Goal: Task Accomplishment & Management: Manage account settings

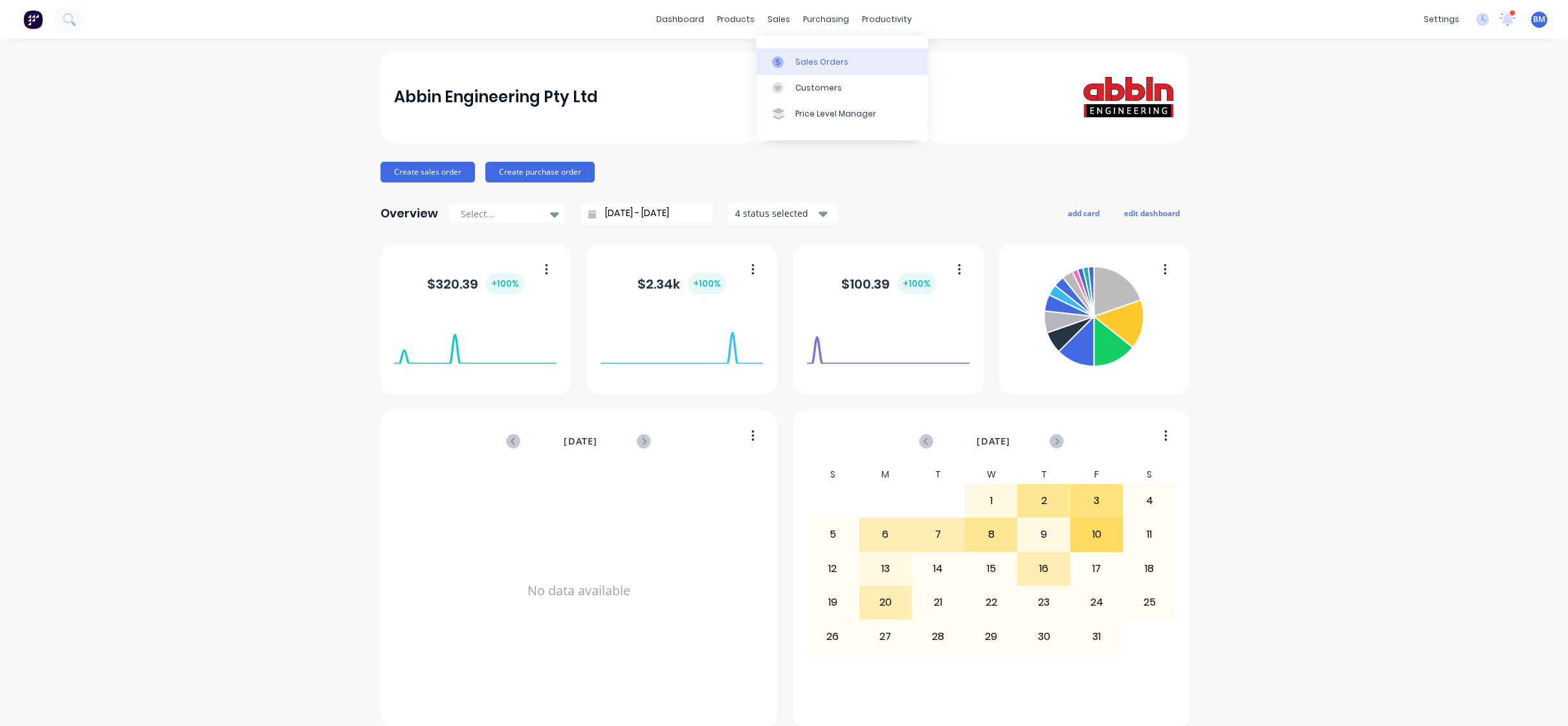
click at [786, 56] on div at bounding box center [781, 62] width 19 height 12
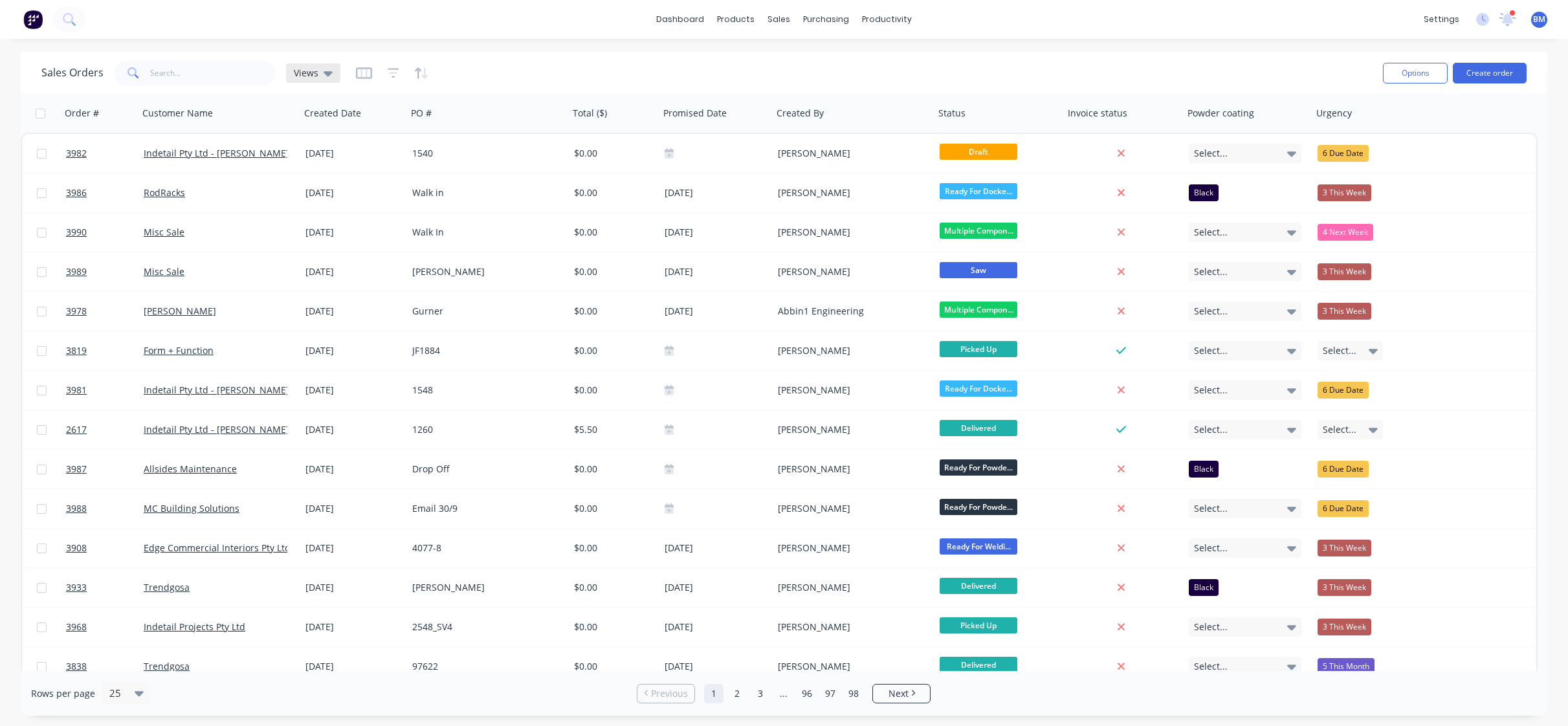
click at [324, 73] on icon at bounding box center [328, 74] width 9 height 5
click at [306, 211] on button "drafts" at bounding box center [363, 209] width 148 height 15
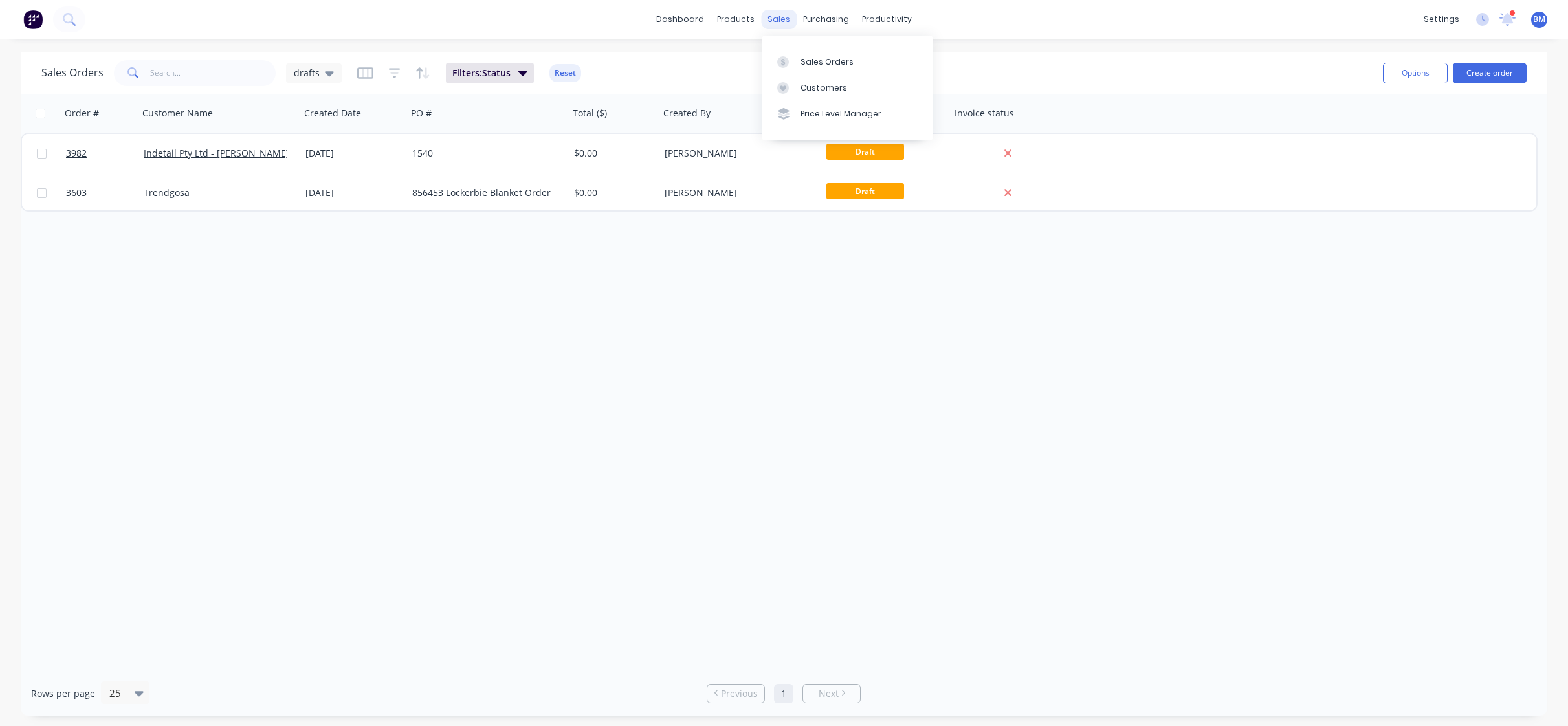
click at [782, 20] on div "sales" at bounding box center [779, 19] width 36 height 19
click at [784, 82] on icon at bounding box center [783, 88] width 12 height 12
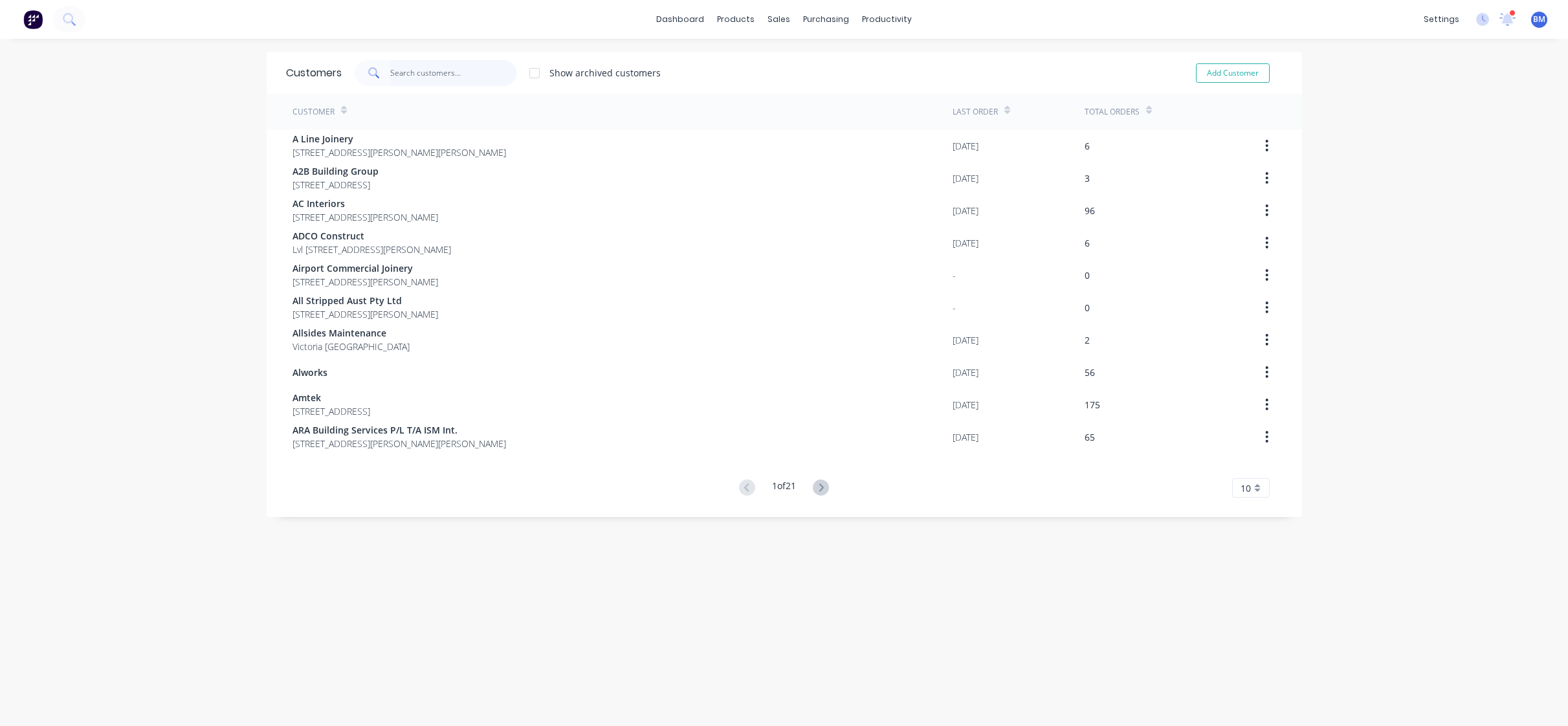
click at [442, 78] on input "text" at bounding box center [453, 73] width 126 height 26
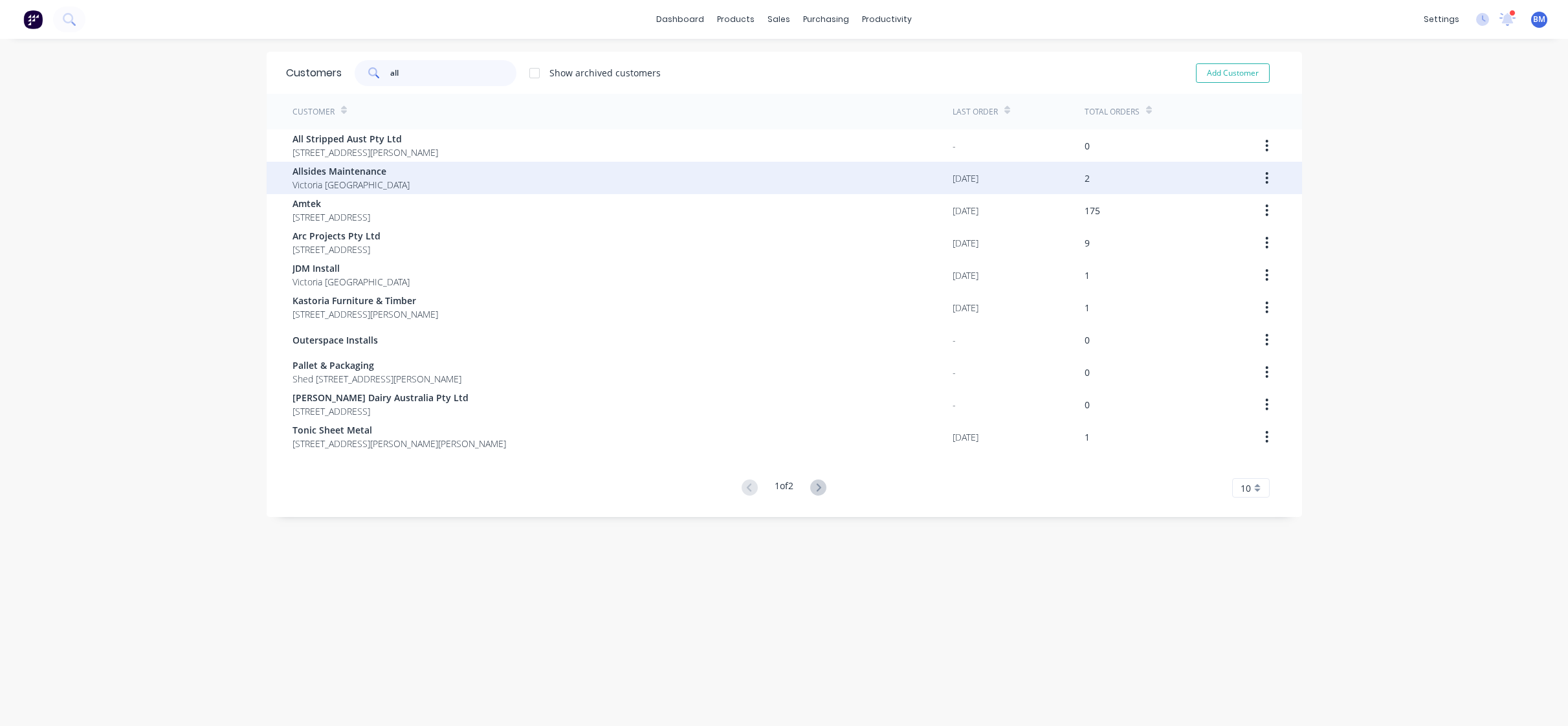
type input "all"
click at [363, 177] on span "Allsides Maintenance" at bounding box center [351, 171] width 117 height 14
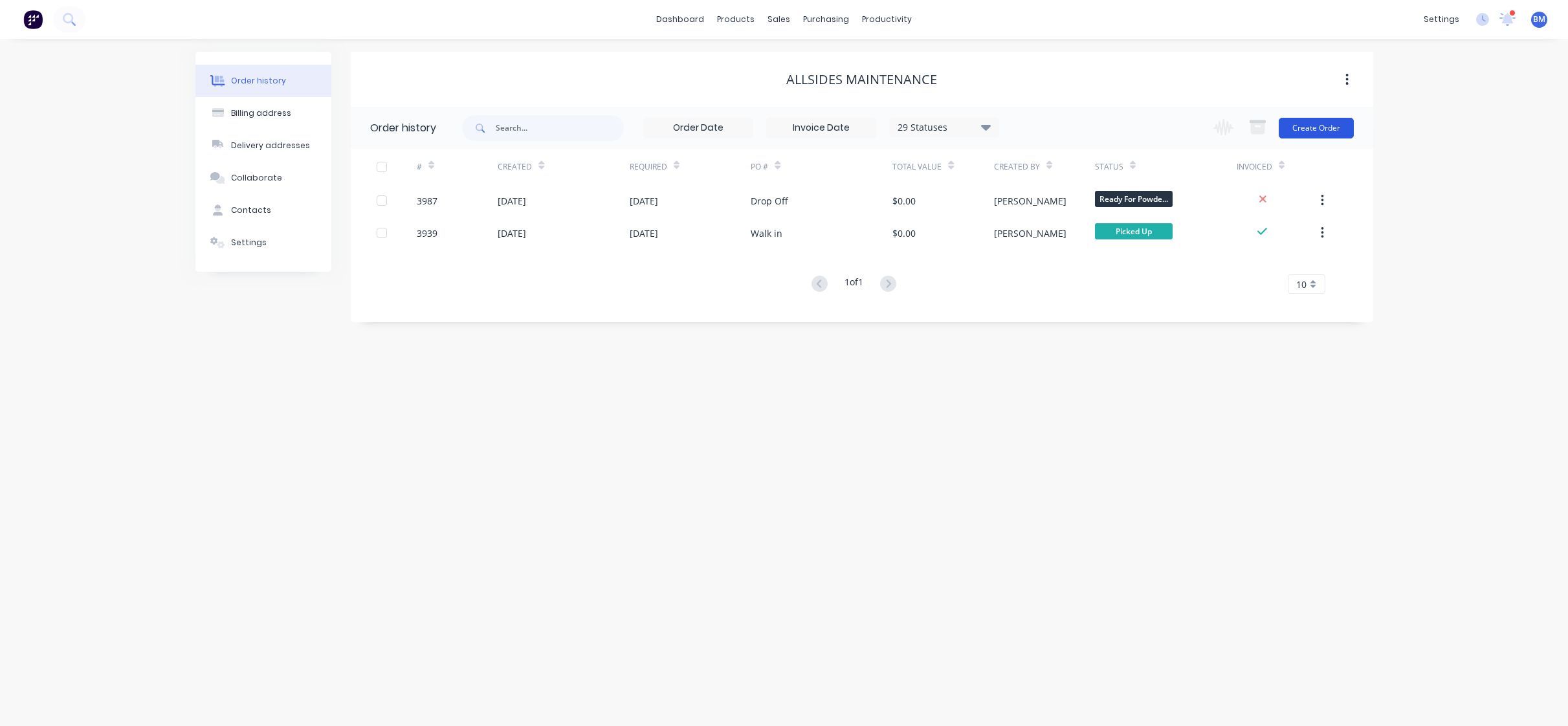
click at [1295, 121] on button "Create Order" at bounding box center [1316, 128] width 75 height 21
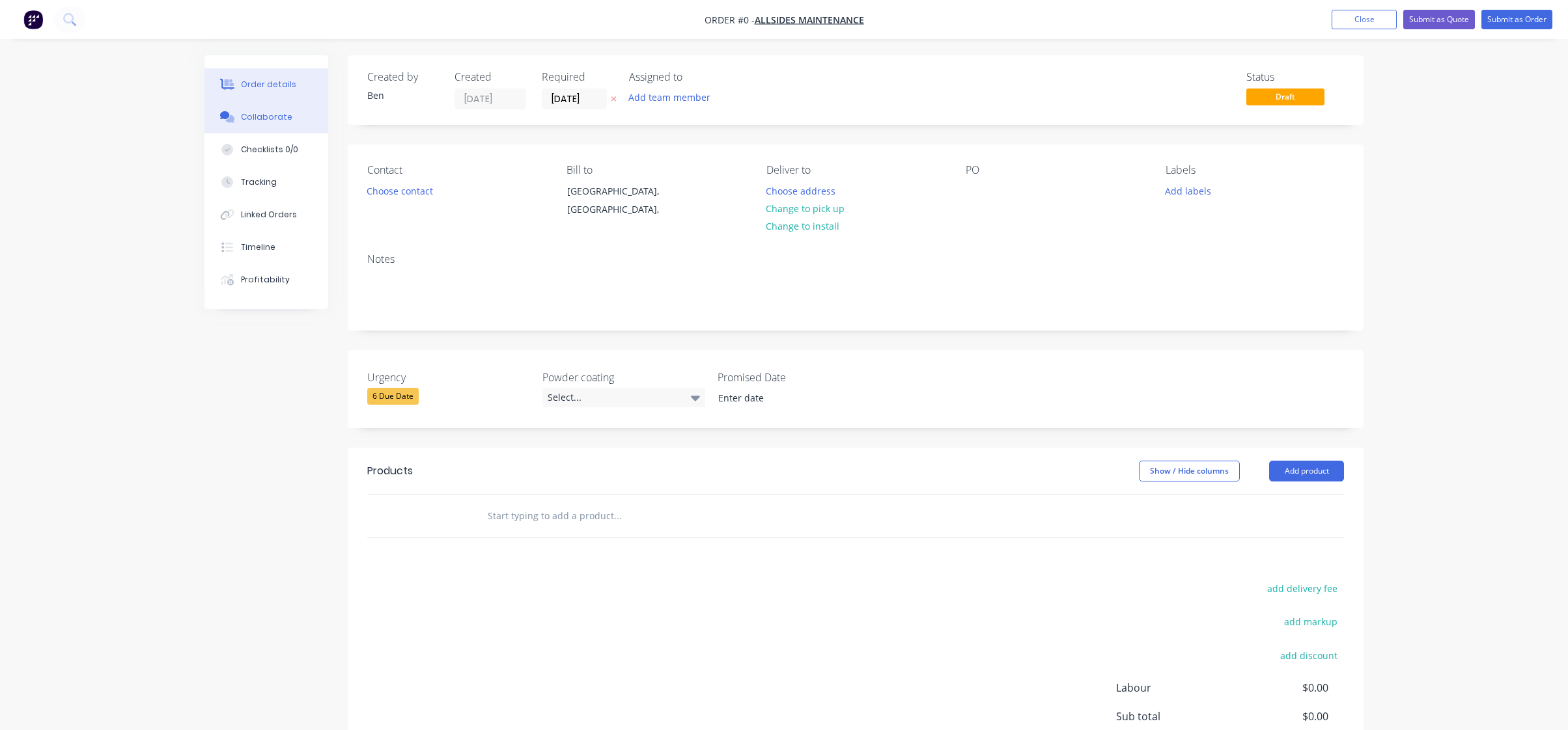
click at [242, 120] on div "Collaborate" at bounding box center [266, 117] width 51 height 12
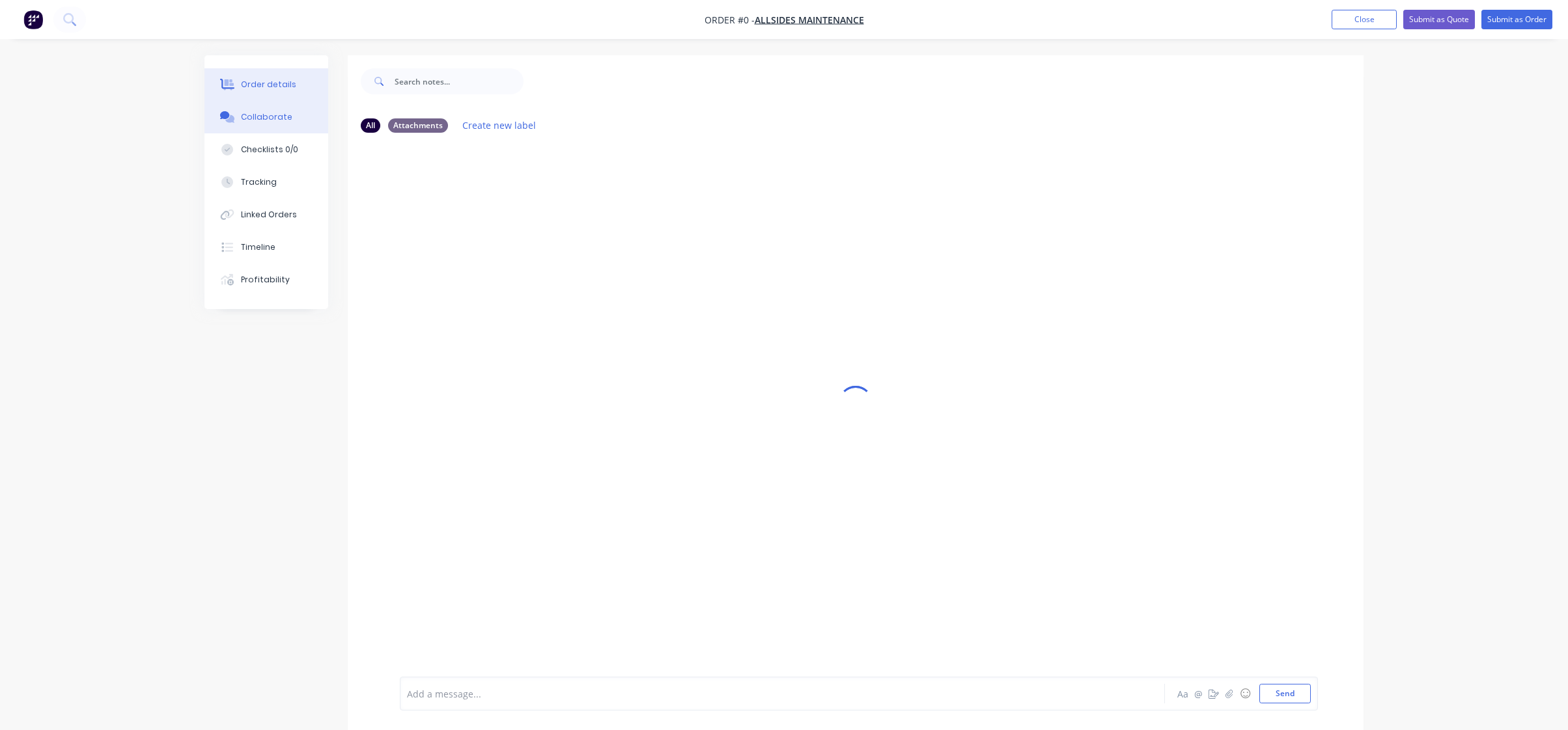
click at [272, 87] on div "Order details" at bounding box center [268, 85] width 55 height 12
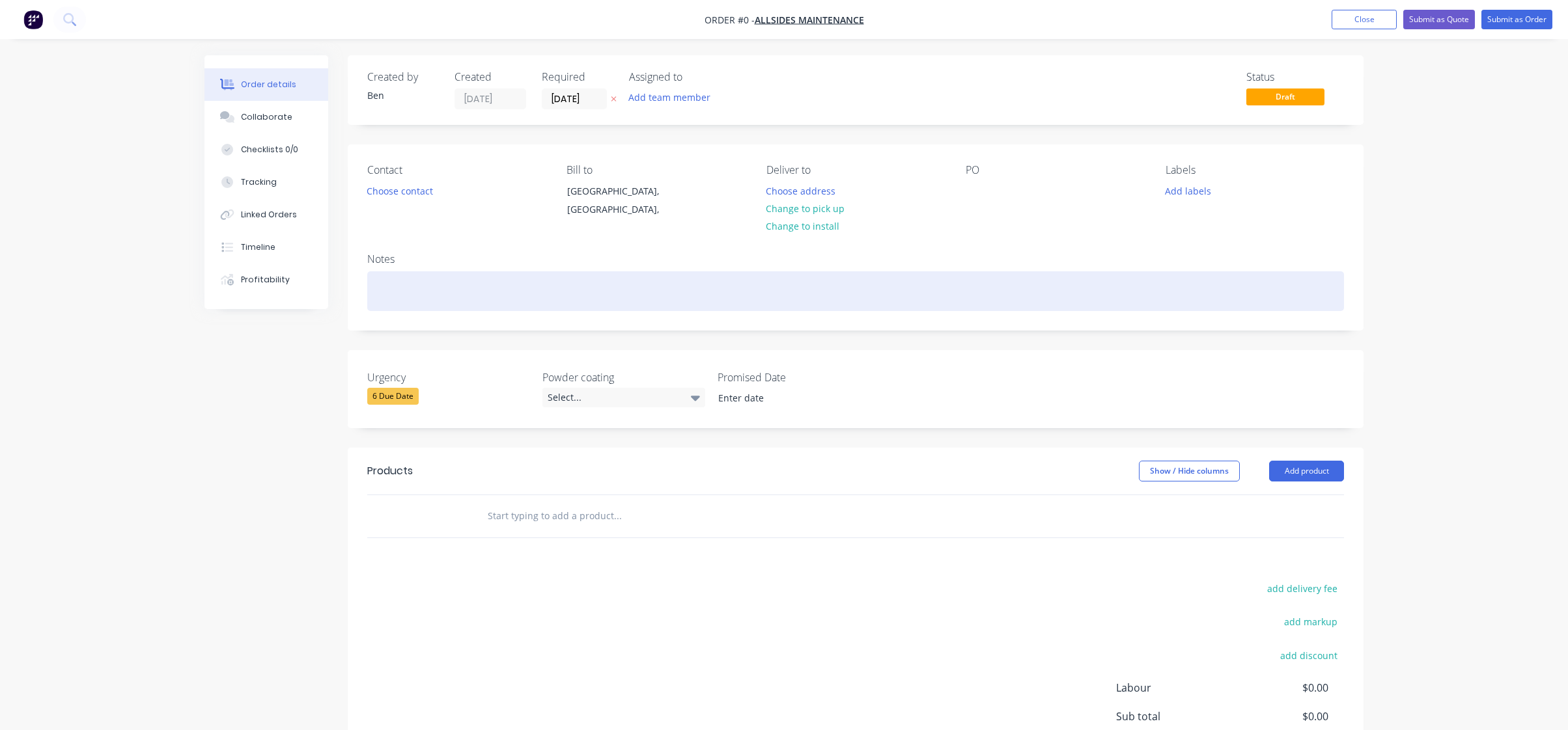
click at [448, 290] on div at bounding box center [856, 291] width 977 height 40
click at [407, 295] on div "secuirtity doors" at bounding box center [856, 291] width 977 height 40
click at [694, 285] on div "security doors" at bounding box center [856, 291] width 977 height 40
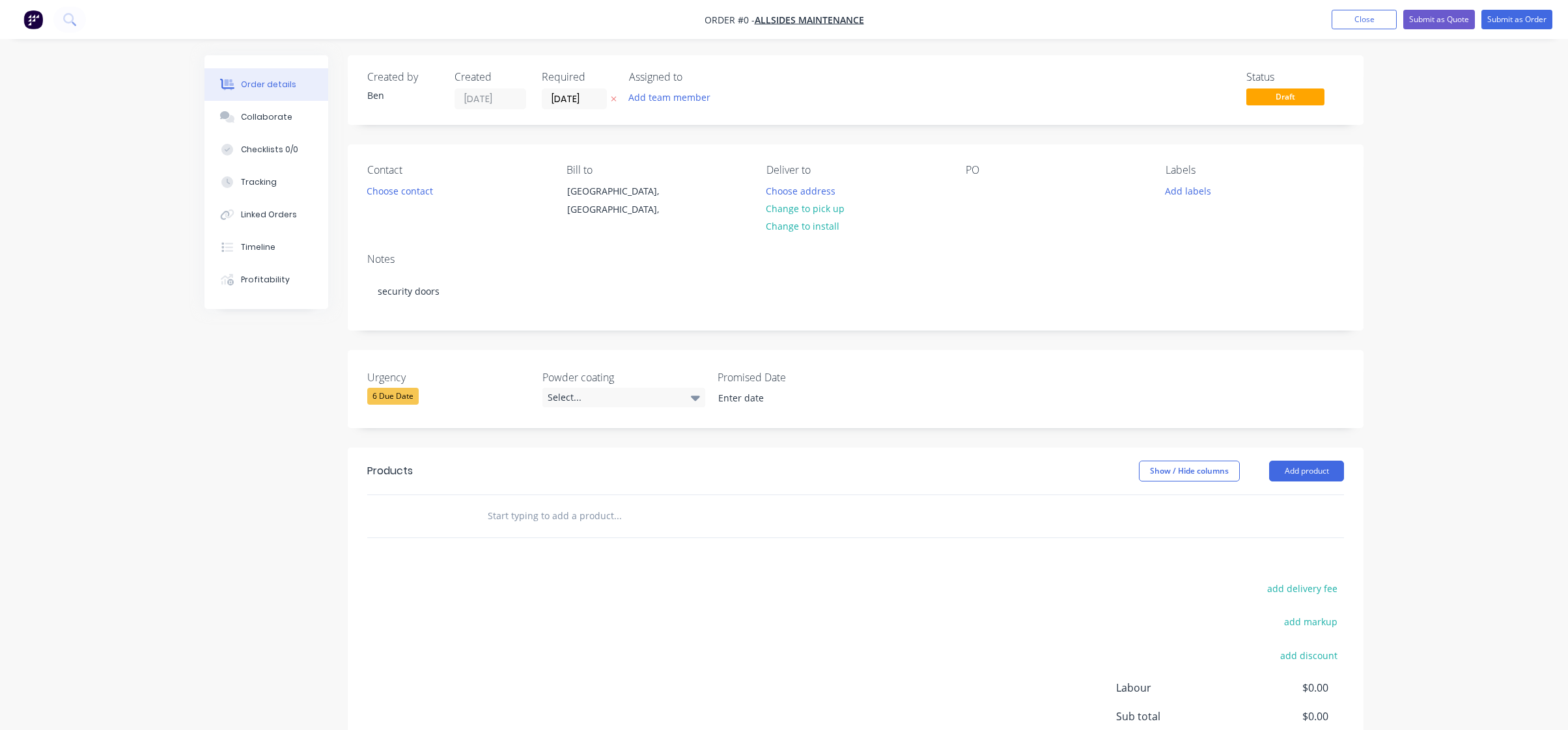
click at [503, 651] on div "Order details Collaborate Checklists 0/0 Tracking Linked Orders Timeline Profit…" at bounding box center [784, 462] width 1185 height 815
click at [1343, 461] on button "Add product" at bounding box center [1306, 471] width 75 height 21
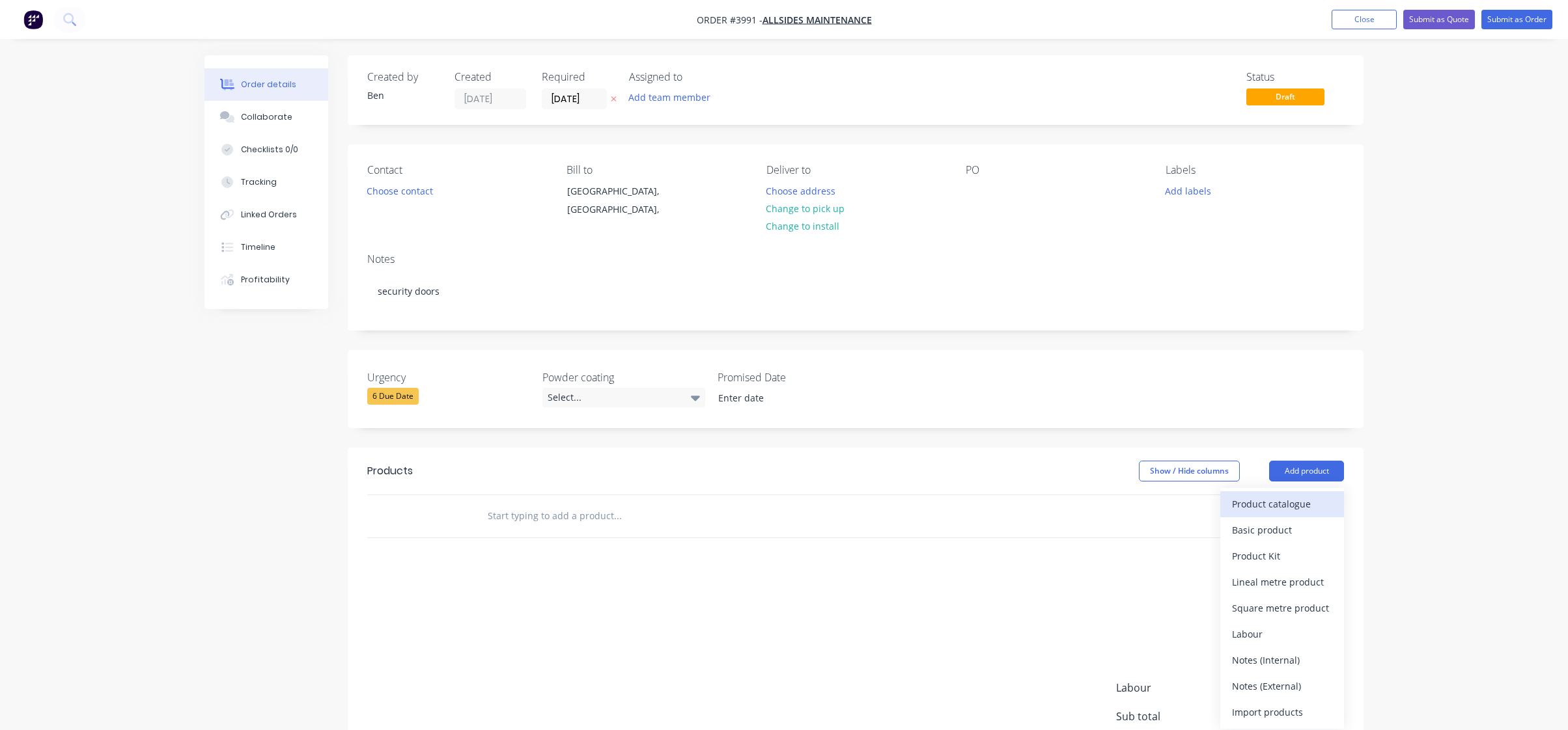
click at [1288, 510] on div "Product catalogue" at bounding box center [1282, 504] width 101 height 19
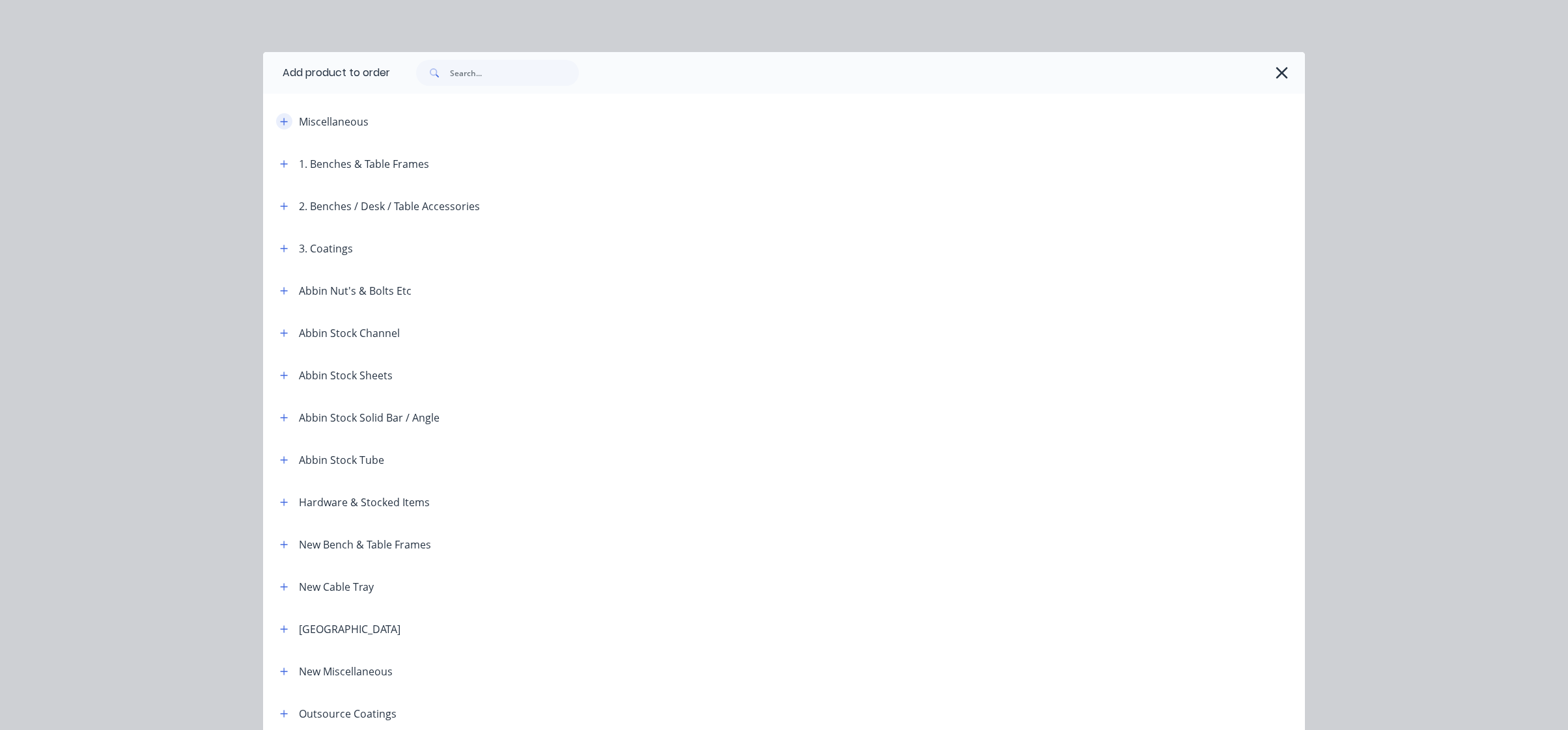
click at [283, 117] on icon "button" at bounding box center [284, 122] width 8 height 9
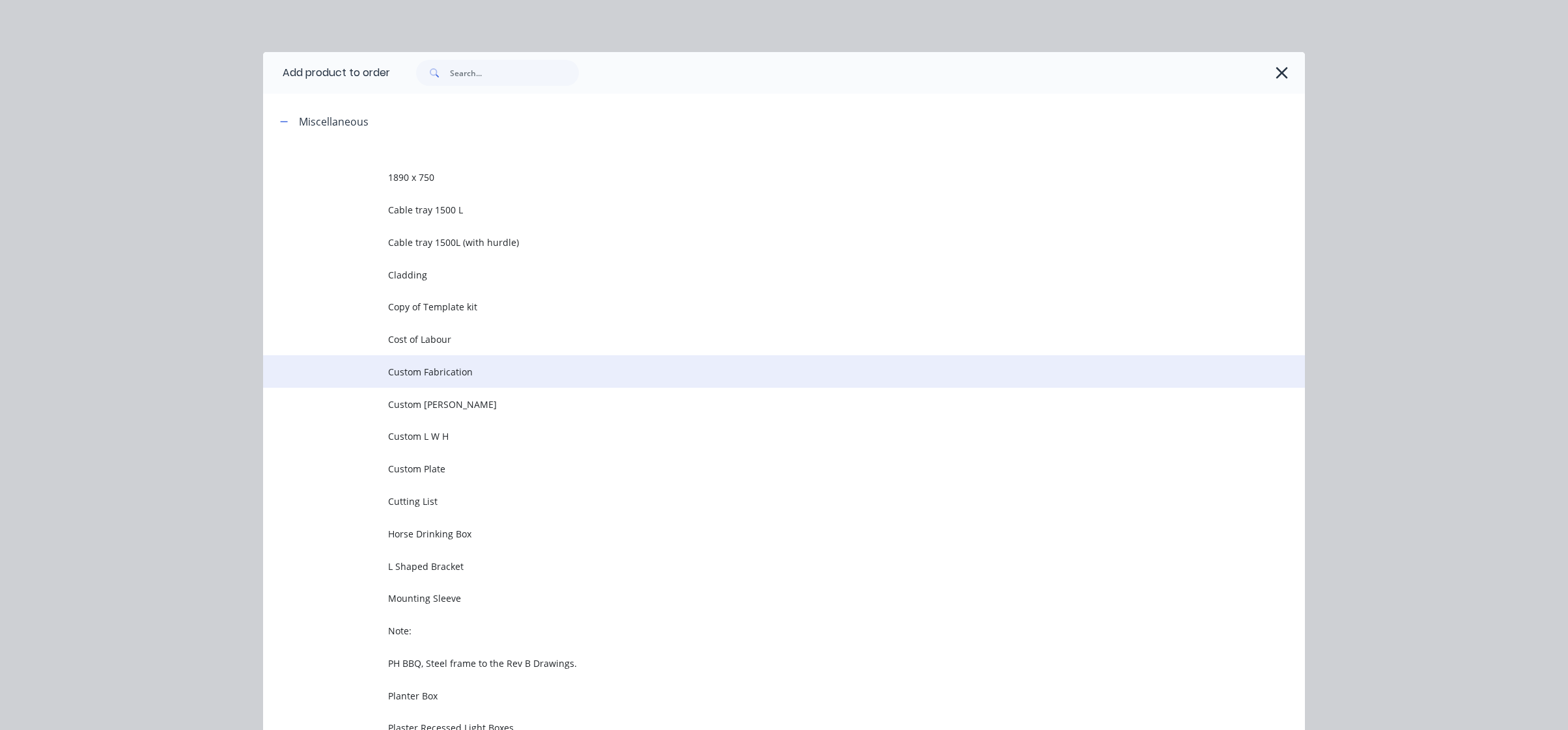
click at [403, 386] on td "Custom Fabrication" at bounding box center [846, 371] width 917 height 33
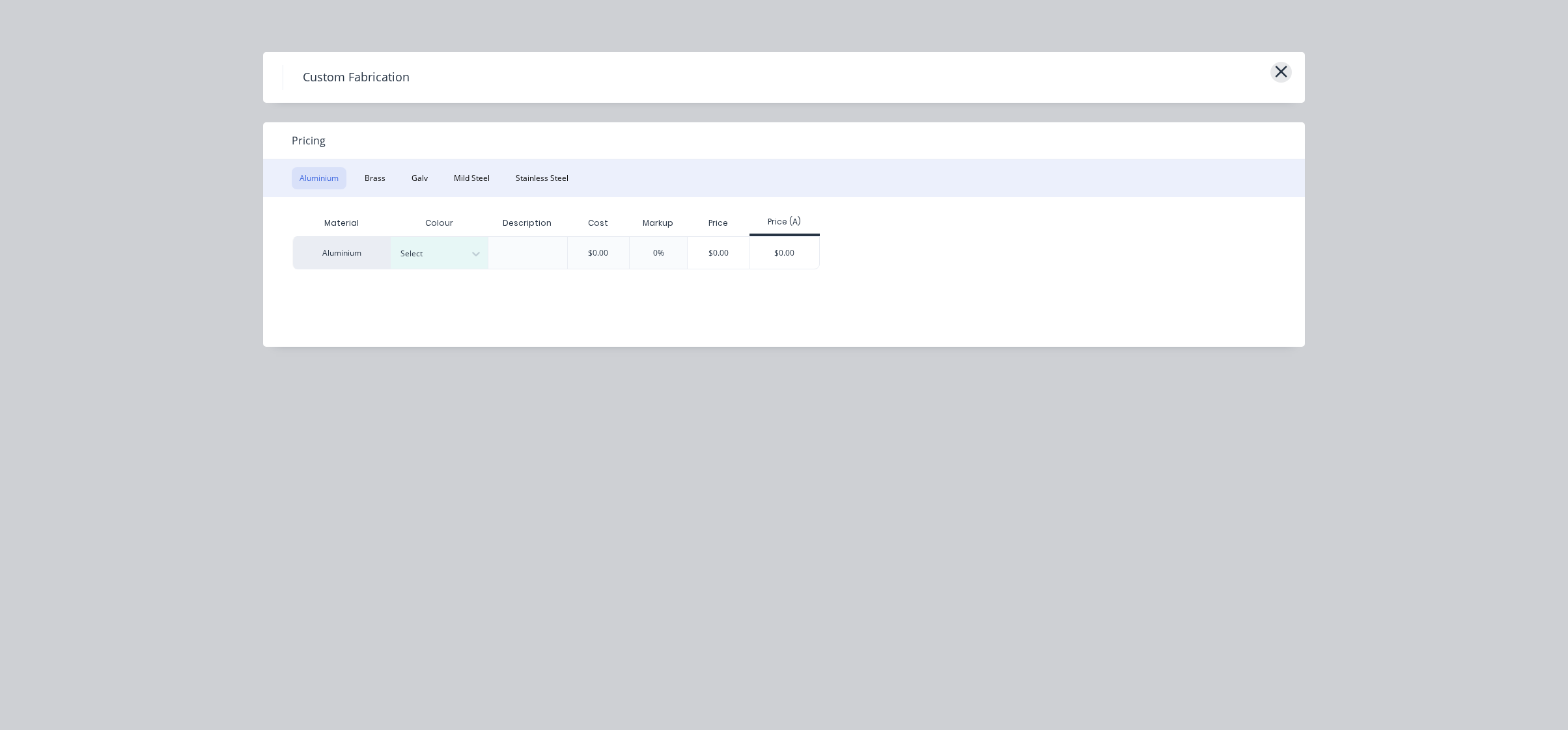
click at [1278, 66] on icon "button" at bounding box center [1281, 71] width 14 height 18
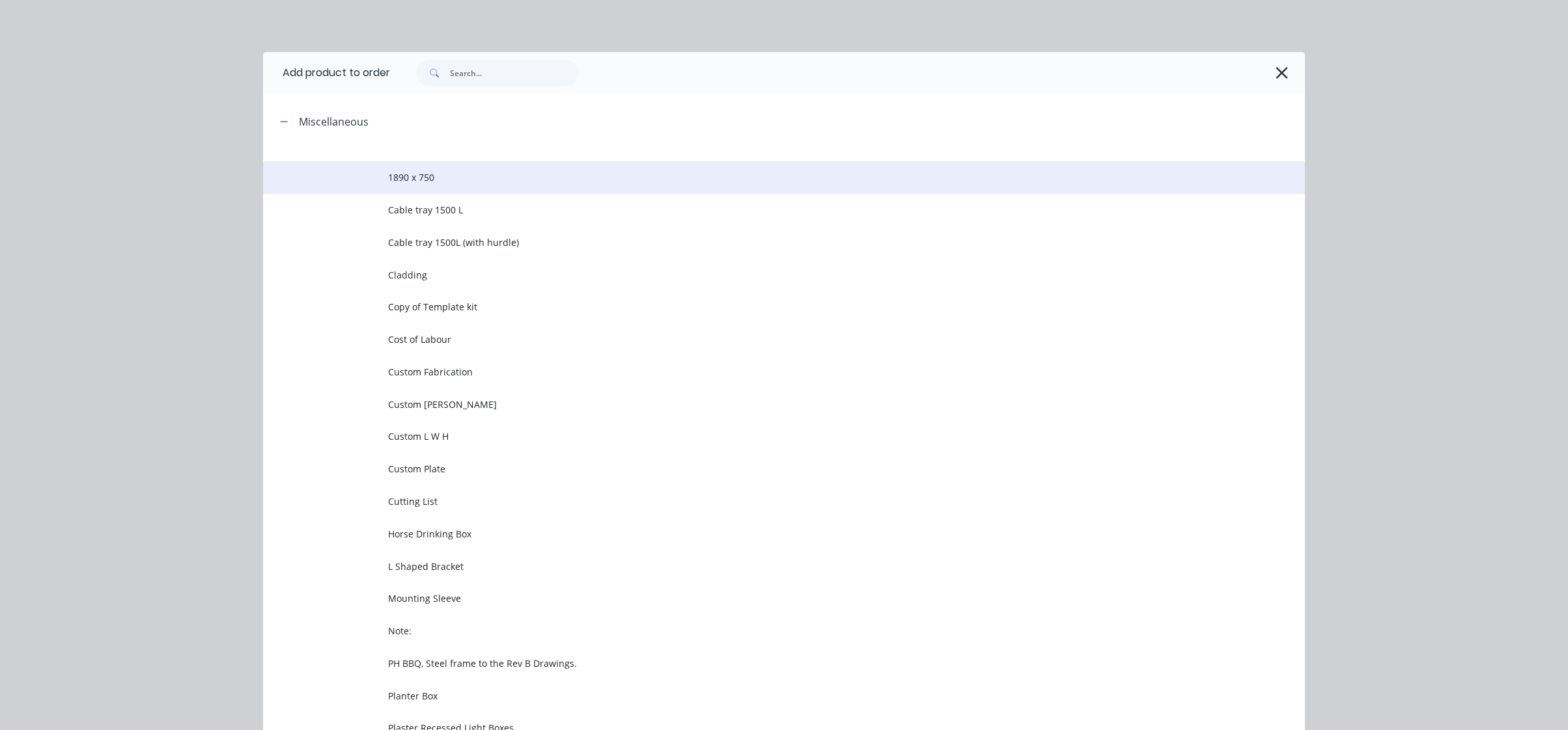
scroll to position [100, 0]
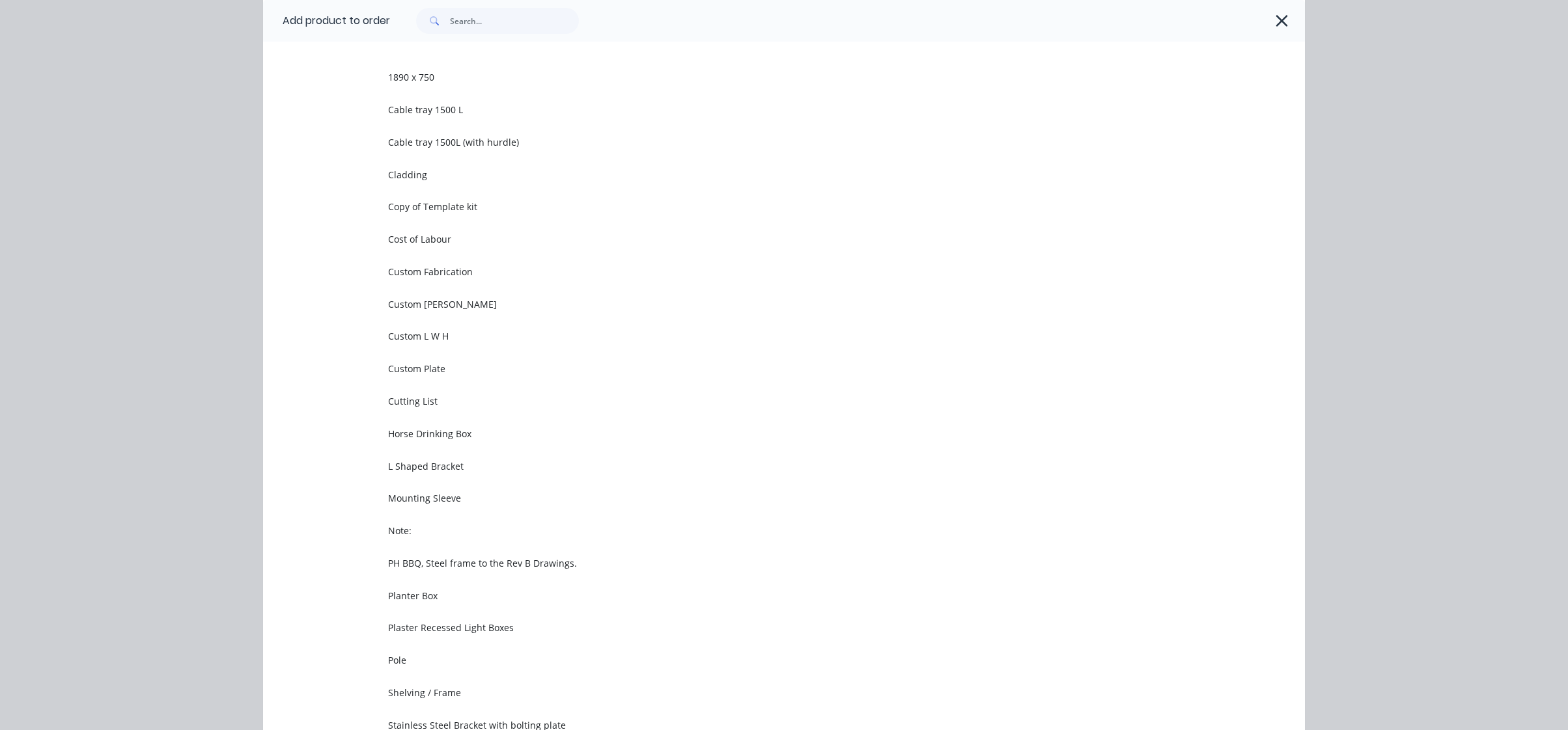
click at [1244, 23] on div at bounding box center [841, 21] width 902 height 26
click at [1266, 21] on div at bounding box center [841, 21] width 902 height 26
click at [1266, 21] on div at bounding box center [841, 21] width 902 height 26
click at [1312, 19] on div "Add product to order Miscellaneous 1890 x 750 Cable tray 1500 L Cable tray 1500…" at bounding box center [784, 365] width 1568 height 730
click at [1278, 21] on icon "button" at bounding box center [1282, 21] width 12 height 12
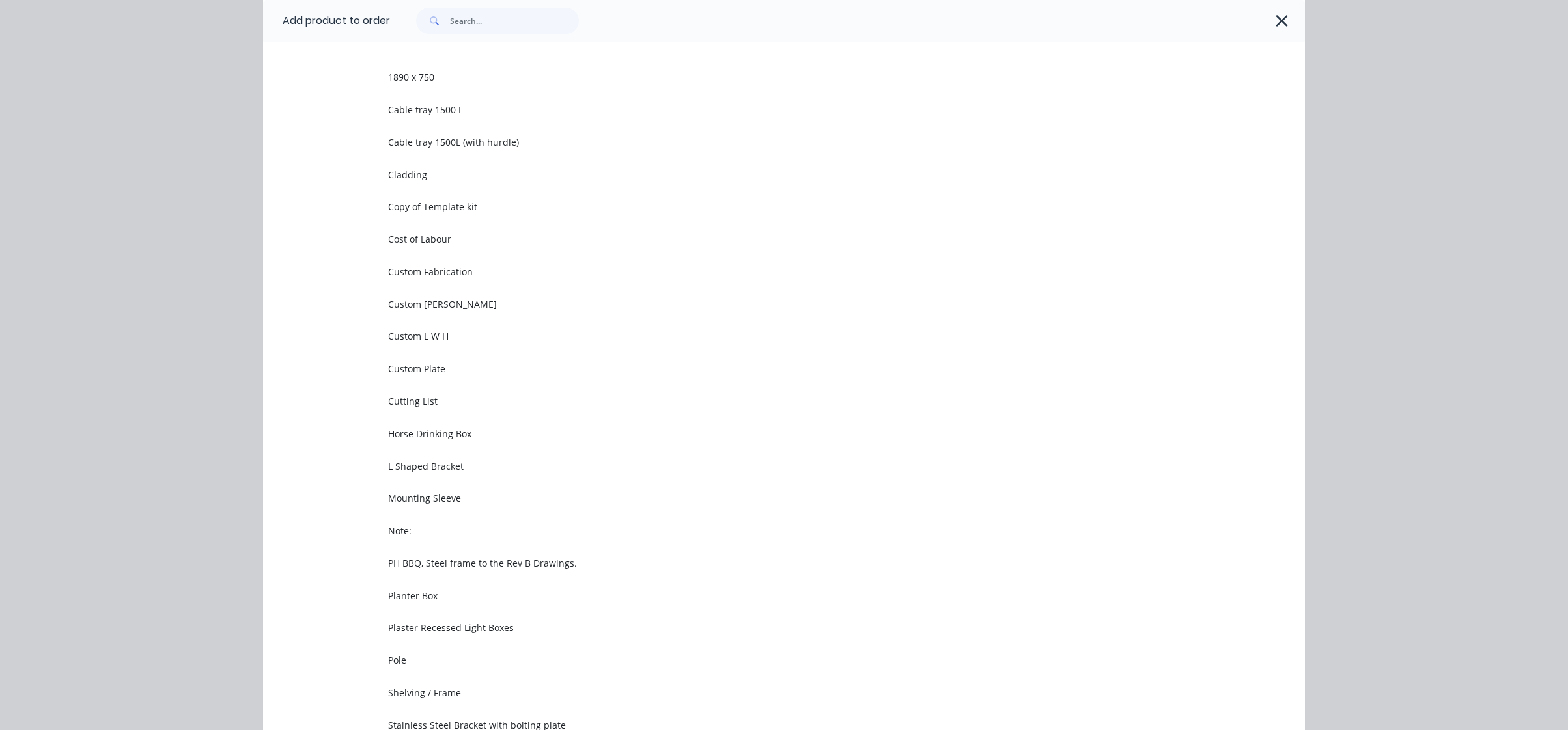
scroll to position [0, 0]
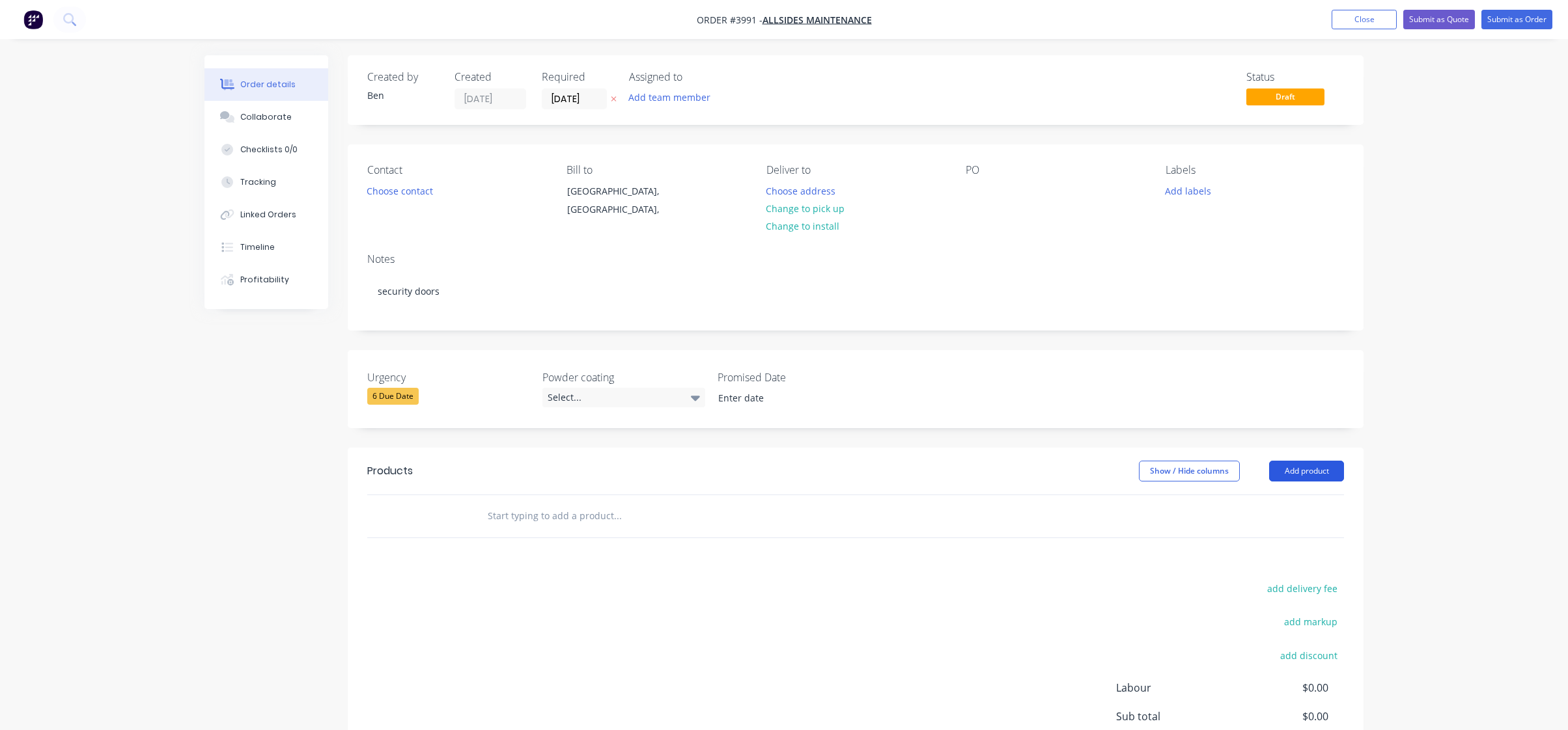
click at [1298, 472] on button "Add product" at bounding box center [1306, 471] width 75 height 21
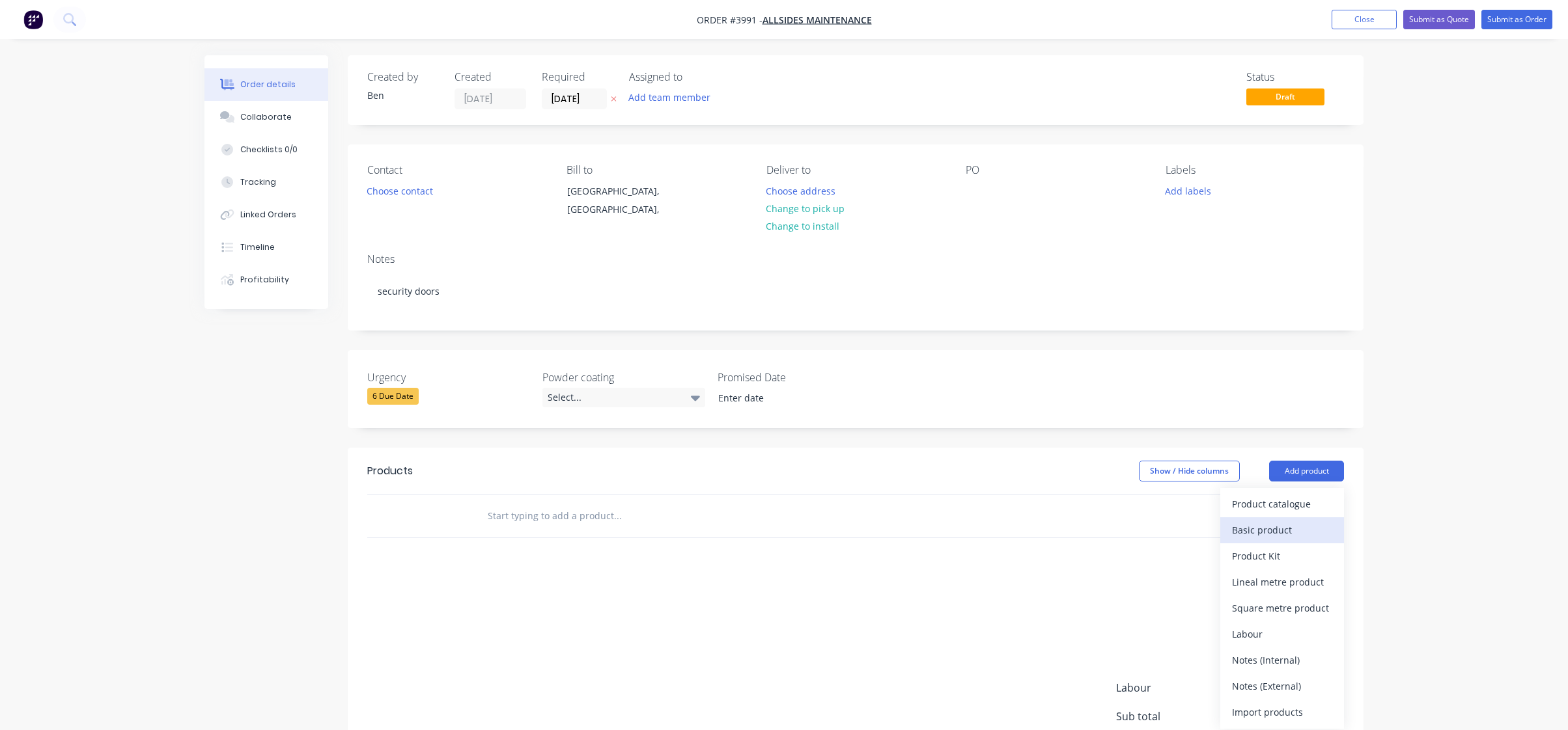
click at [1285, 532] on div "Basic product" at bounding box center [1282, 530] width 101 height 19
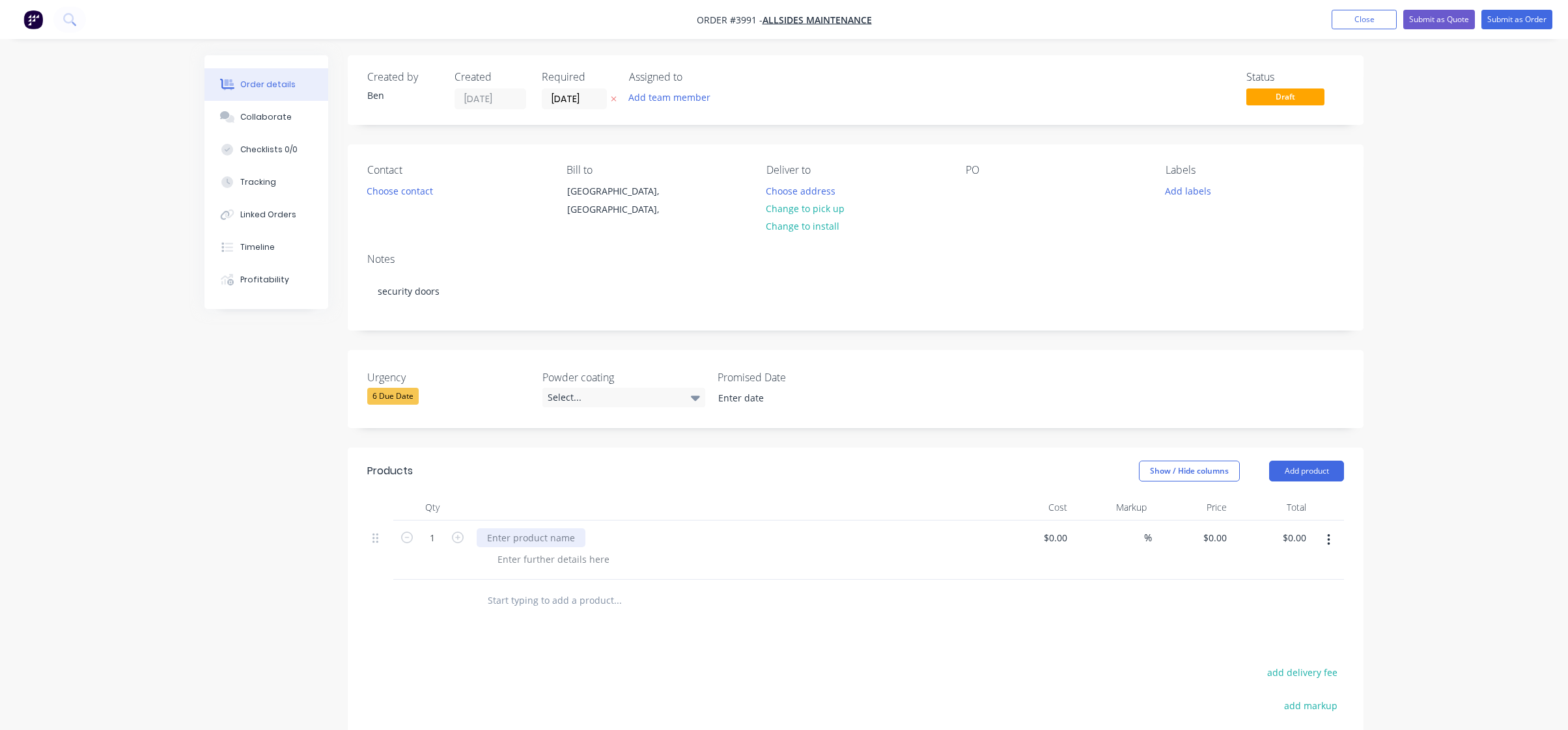
click at [509, 534] on div at bounding box center [531, 538] width 109 height 19
click at [555, 569] on div "security doors" at bounding box center [732, 550] width 521 height 59
click at [555, 562] on div at bounding box center [554, 560] width 133 height 19
click at [525, 561] on div "Black ace" at bounding box center [518, 560] width 61 height 19
click at [736, 595] on input "text" at bounding box center [617, 600] width 260 height 26
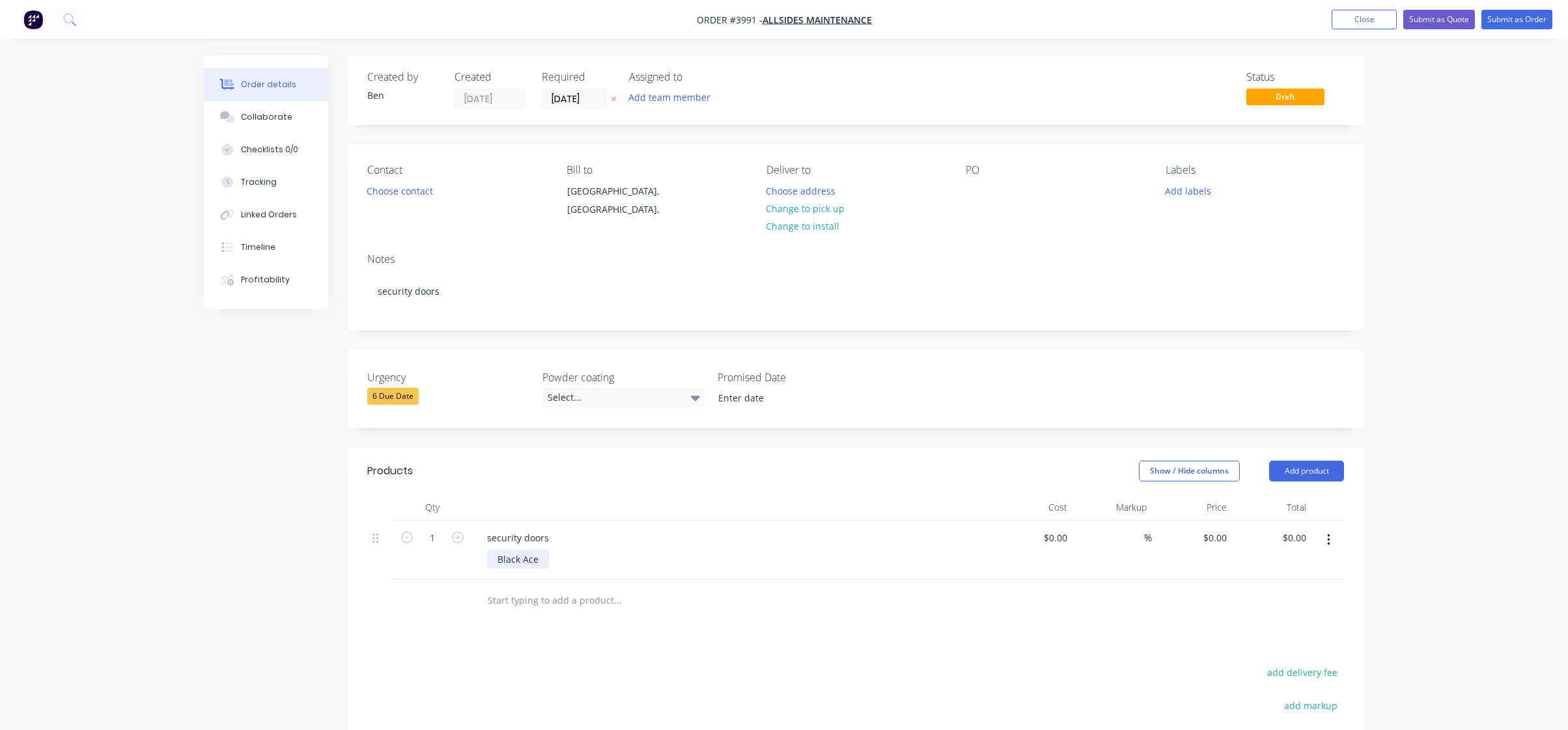
click at [491, 561] on div "Black Ace" at bounding box center [518, 560] width 62 height 19
click at [658, 558] on div "P/C Black Ace" at bounding box center [737, 560] width 500 height 19
click at [457, 537] on icon "button" at bounding box center [458, 538] width 12 height 12
type input "2"
click at [760, 605] on div at bounding box center [672, 600] width 391 height 26
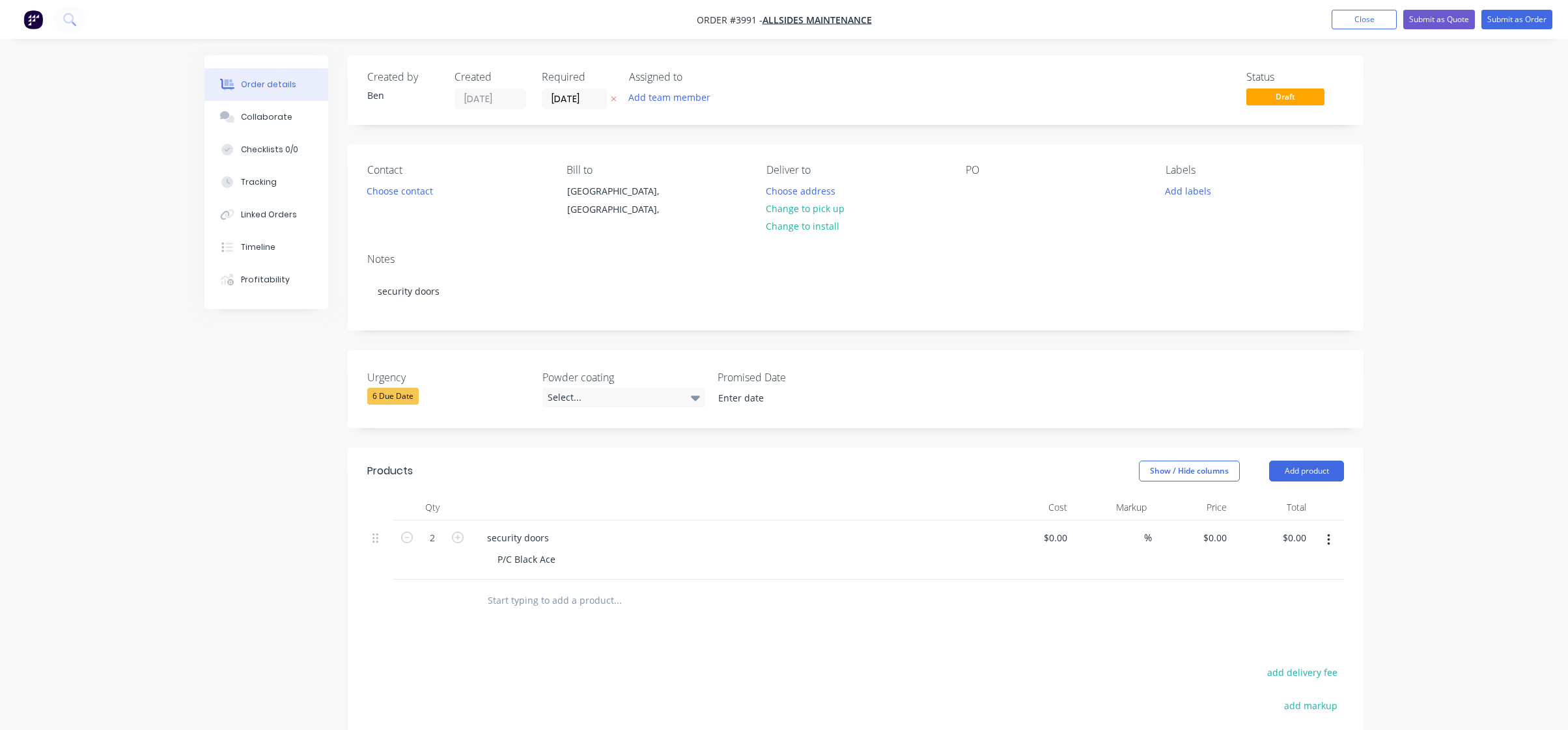
click at [1176, 201] on div "Labels Add labels" at bounding box center [1255, 193] width 178 height 59
click at [1182, 192] on button "Add labels" at bounding box center [1188, 190] width 60 height 17
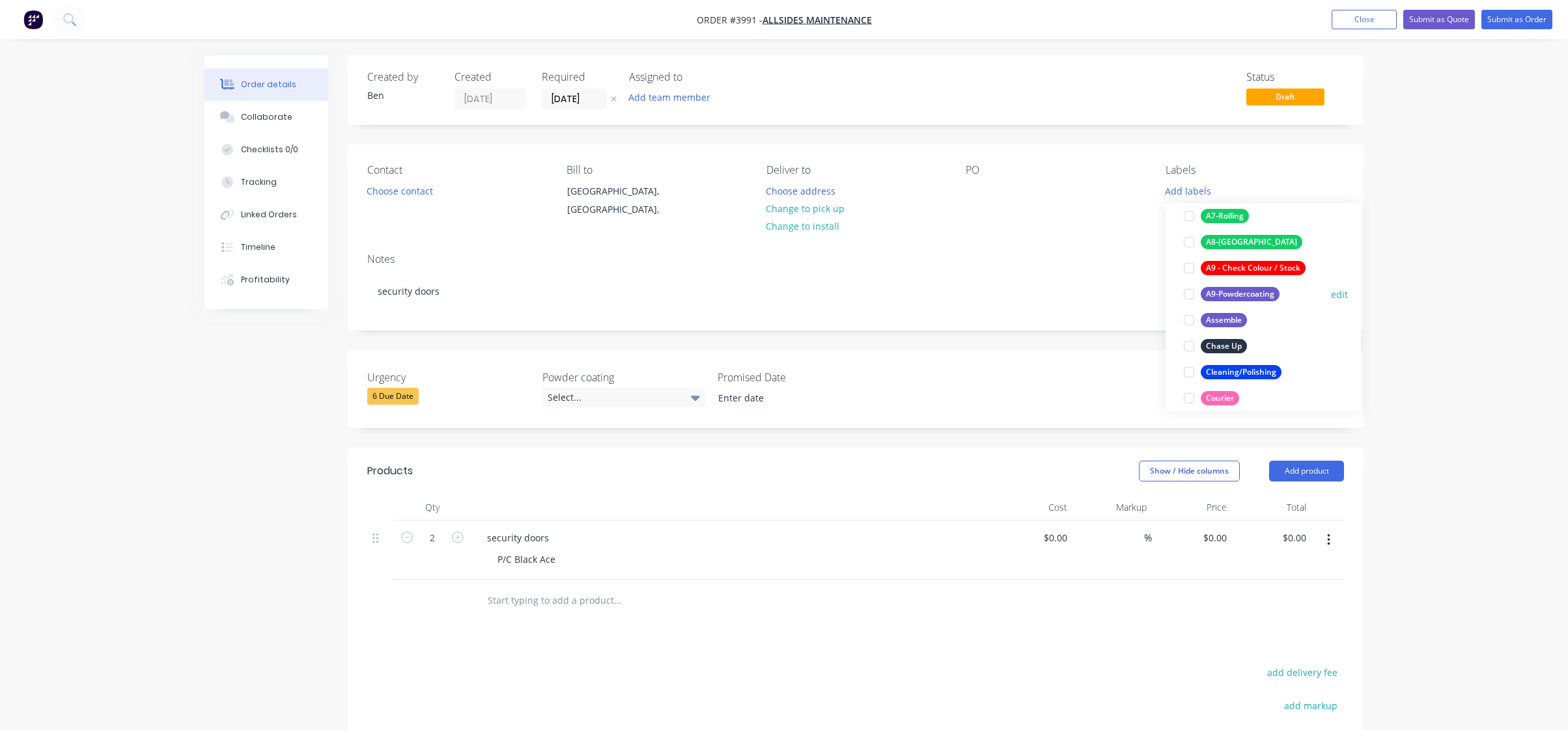
click at [1236, 293] on div "A9-Powdercoating" at bounding box center [1240, 294] width 79 height 15
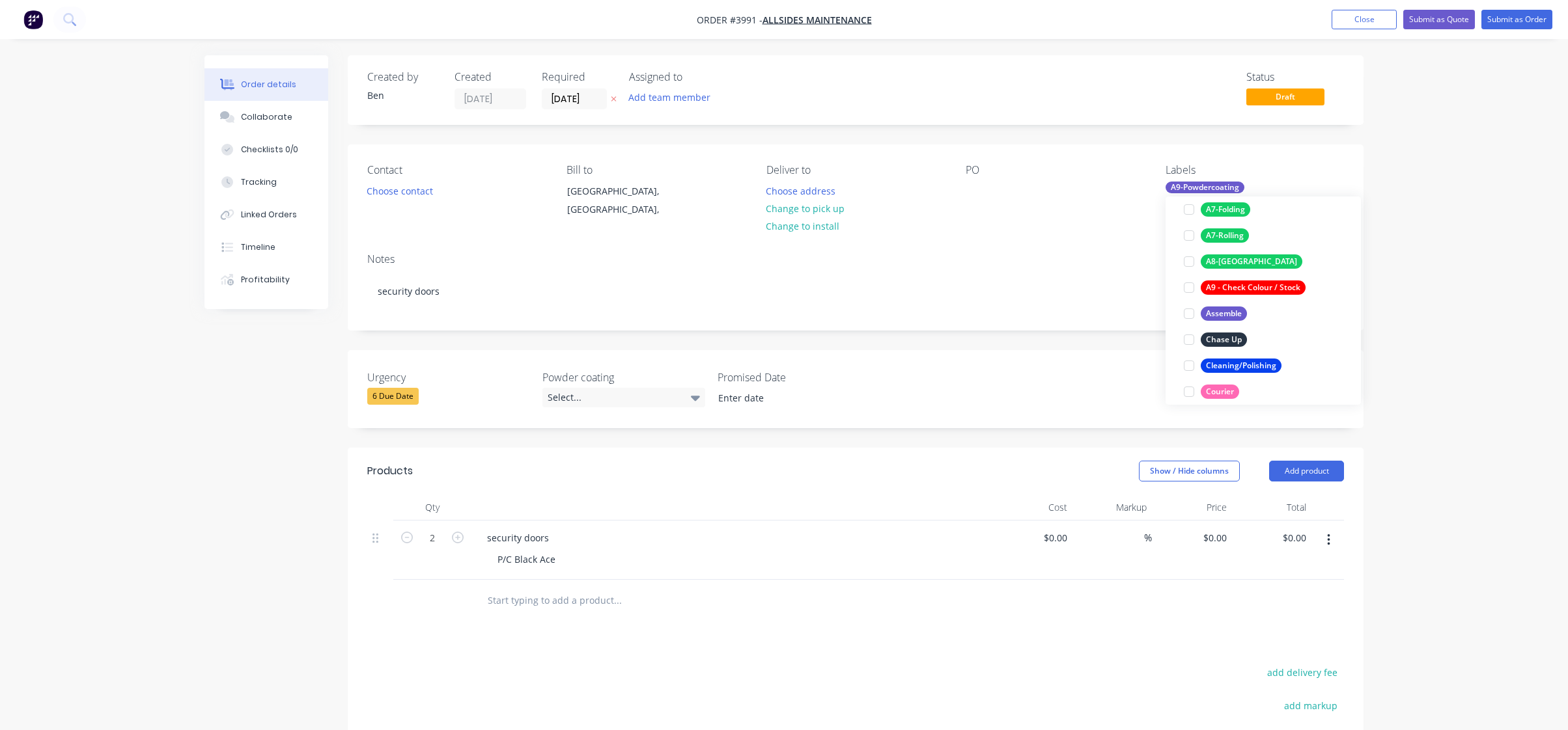
scroll to position [13, 0]
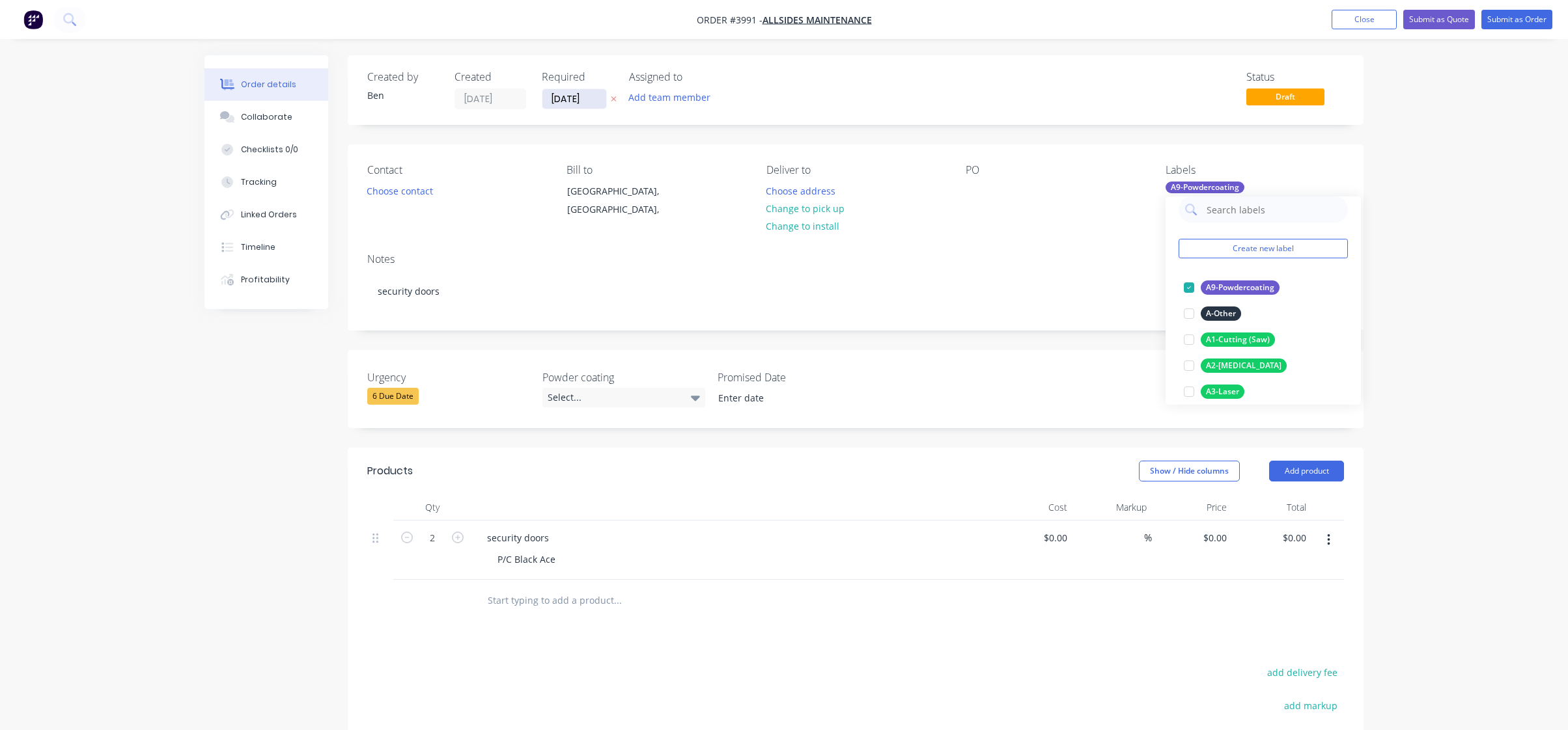
click at [557, 104] on input "[DATE]" at bounding box center [575, 98] width 64 height 19
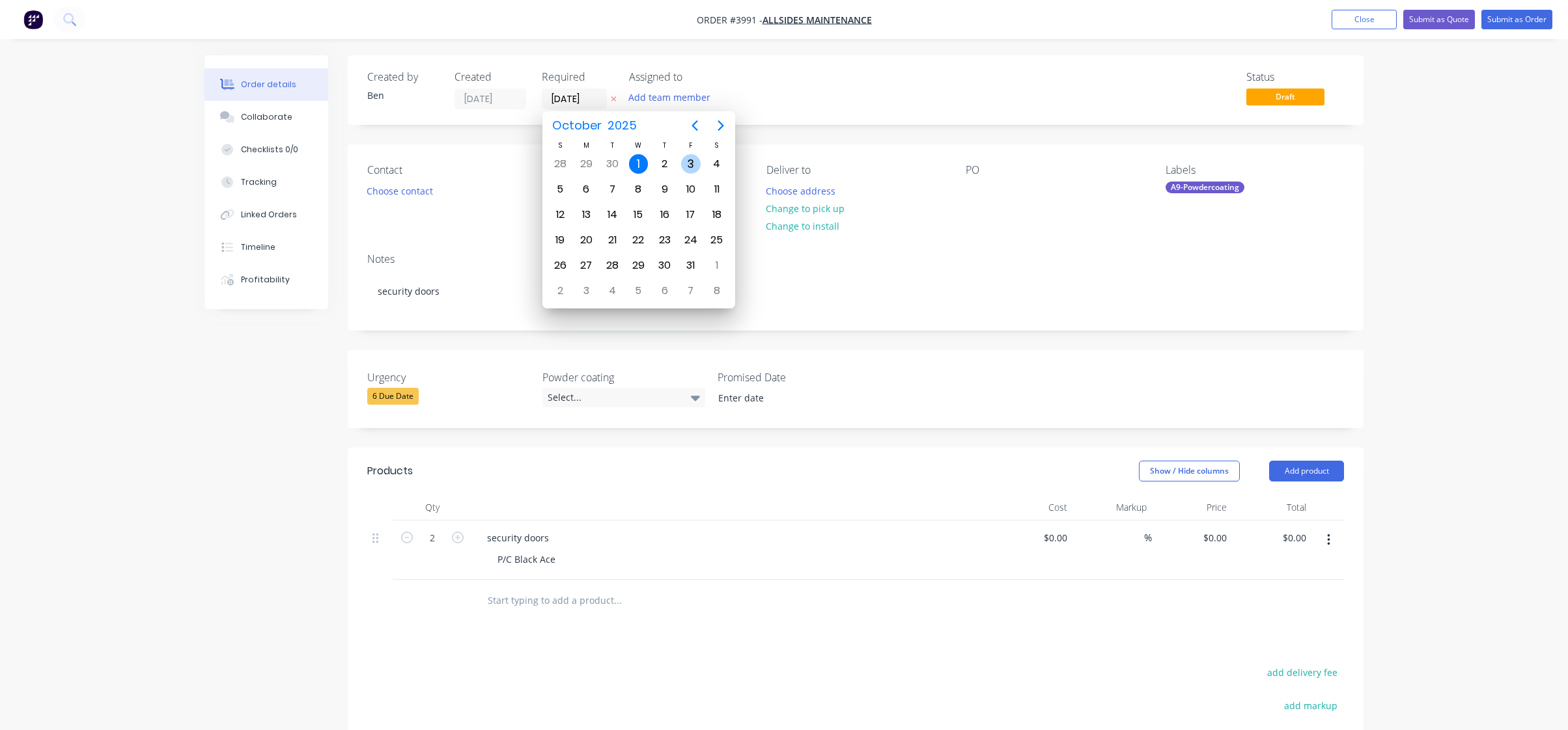
click at [689, 161] on div "3" at bounding box center [690, 164] width 19 height 19
type input "[DATE]"
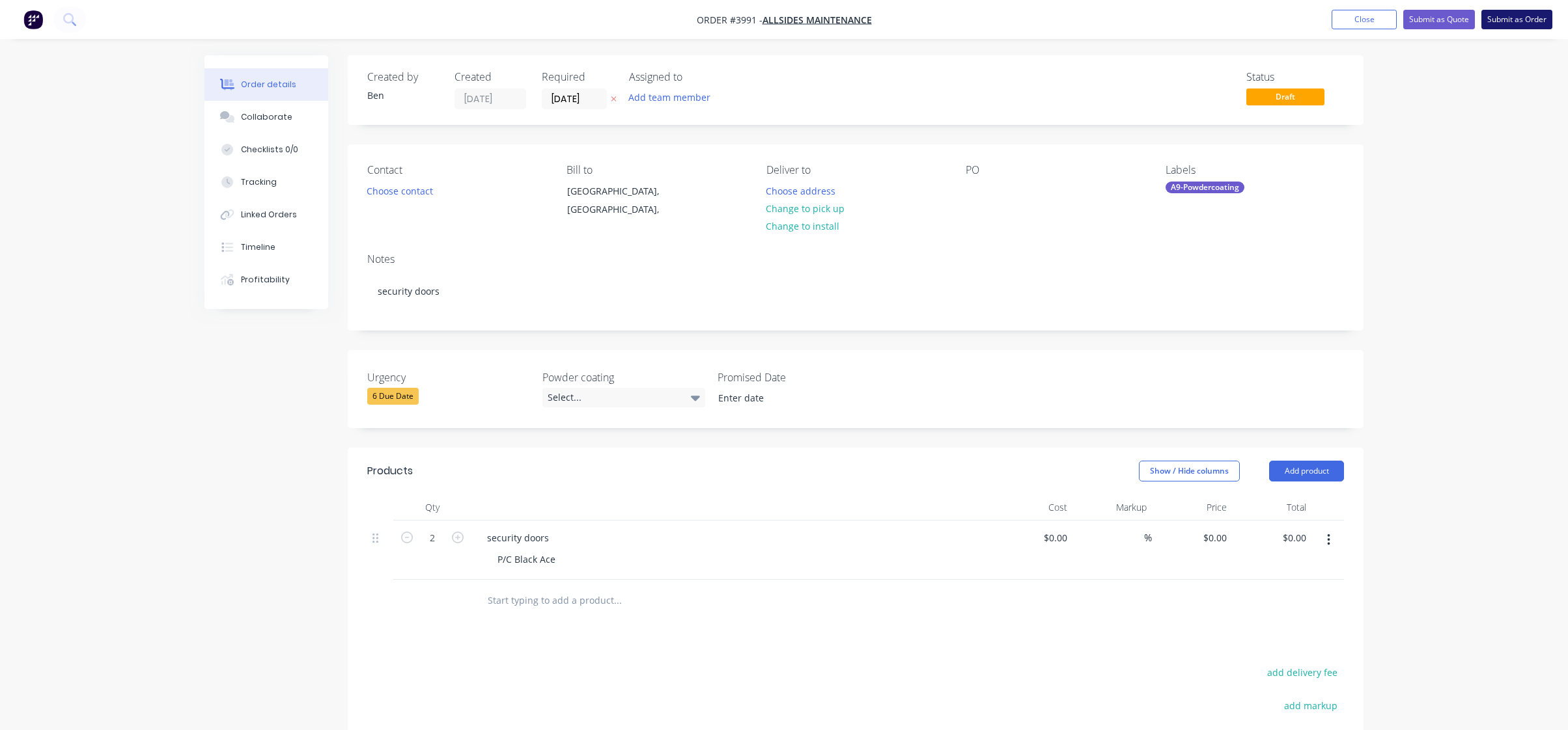
click at [1493, 15] on button "Submit as Order" at bounding box center [1517, 19] width 71 height 19
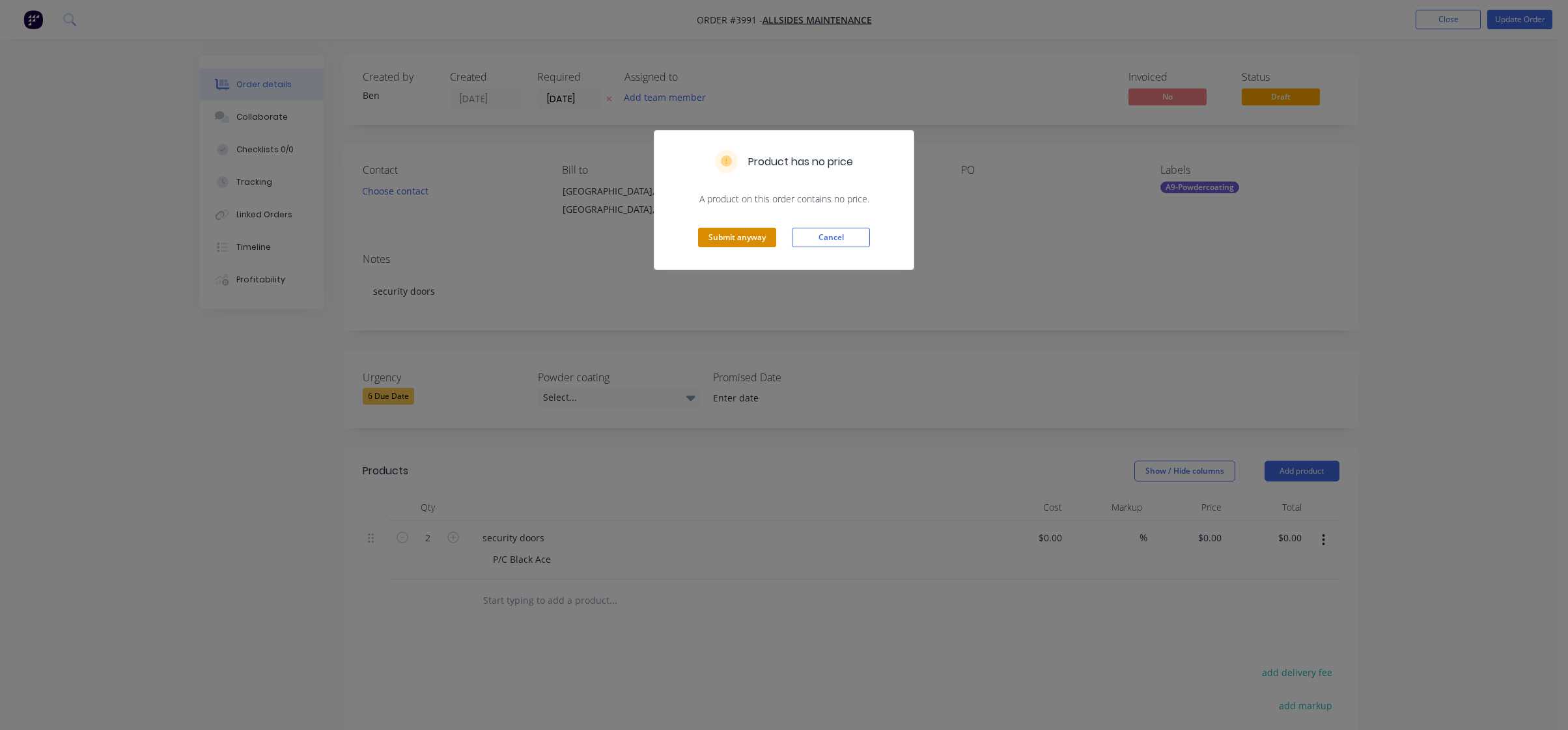
click at [739, 234] on button "Submit anyway" at bounding box center [737, 237] width 78 height 19
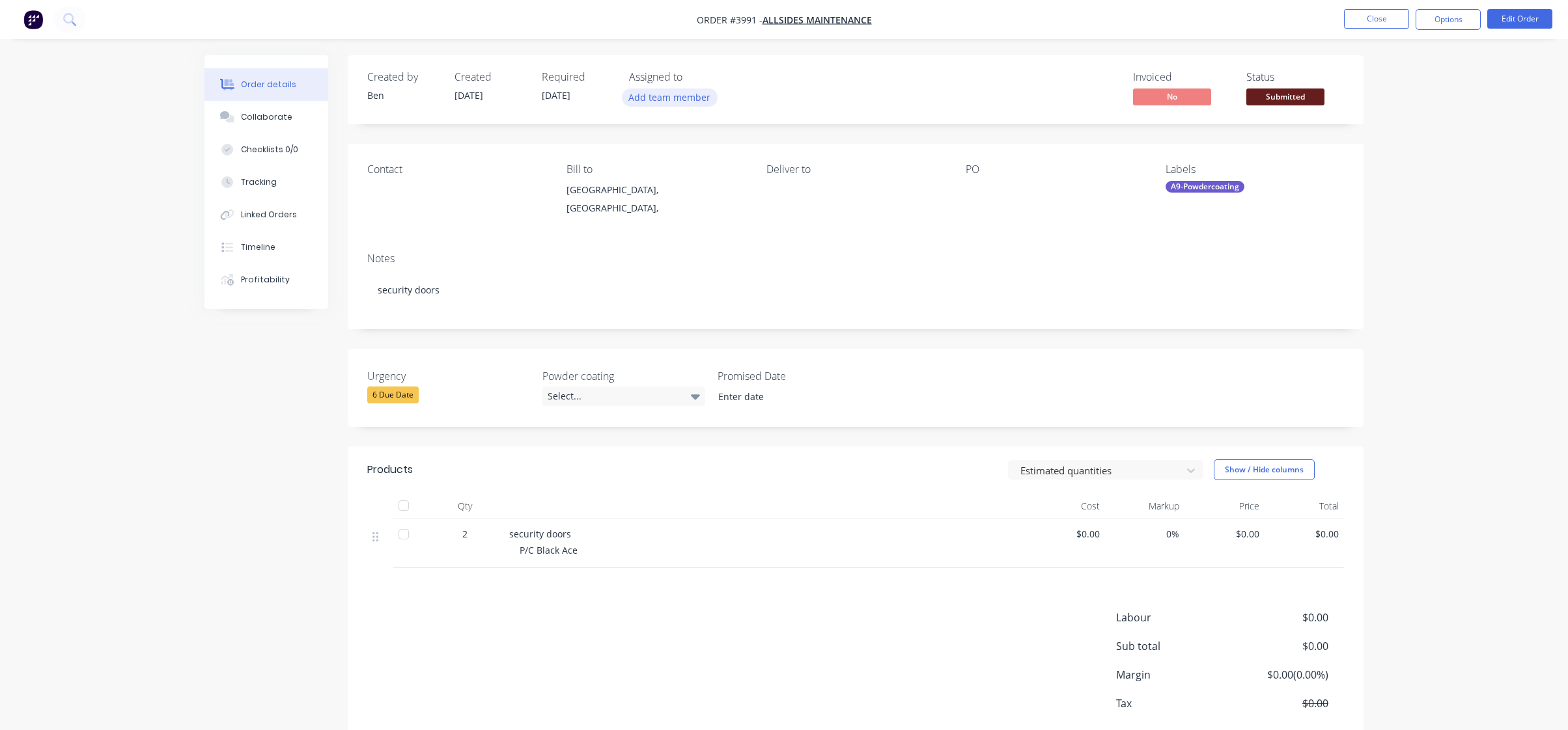
click at [696, 96] on button "Add team member" at bounding box center [670, 97] width 96 height 17
click at [883, 106] on div "Invoiced No Status Submitted" at bounding box center [1052, 90] width 585 height 38
click at [1295, 96] on span "Submitted" at bounding box center [1285, 96] width 78 height 16
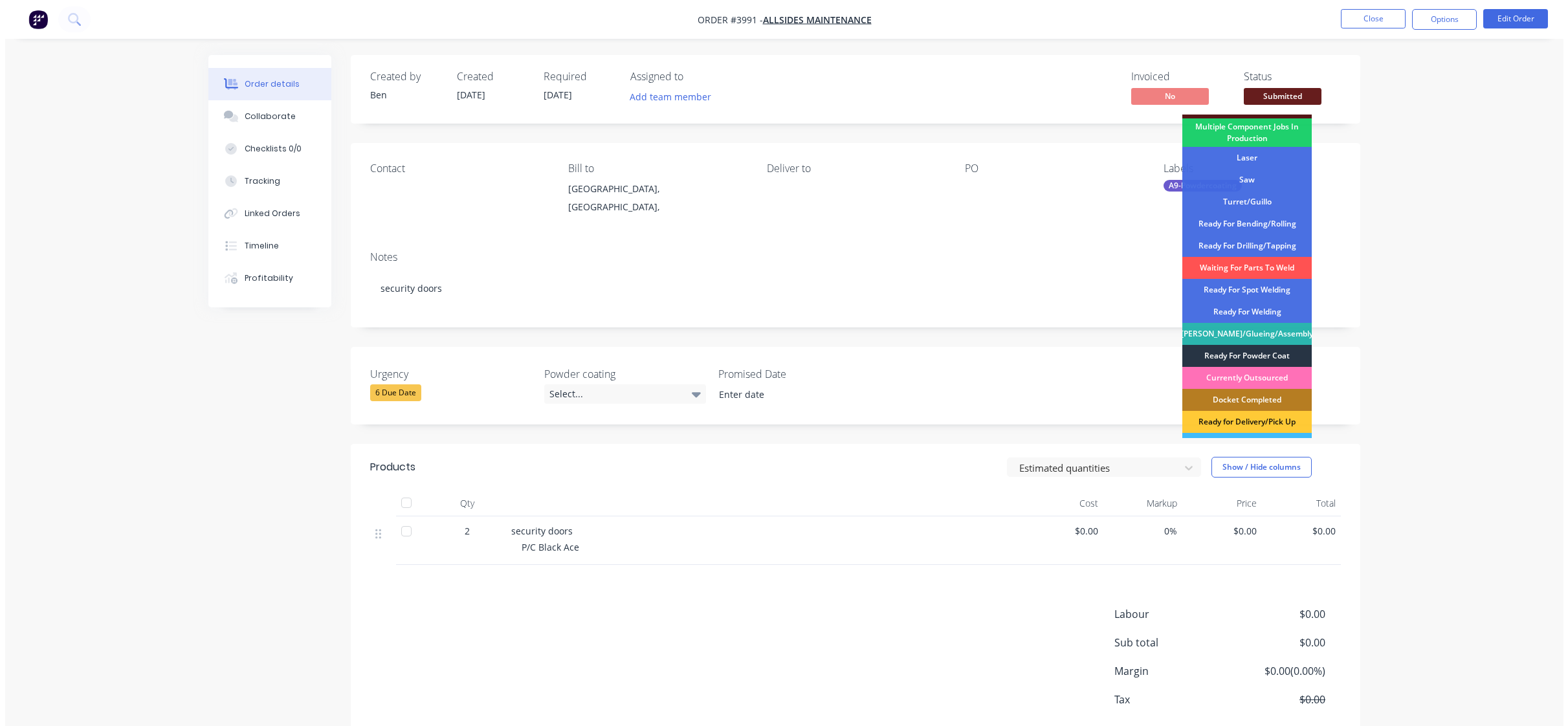
scroll to position [130, 0]
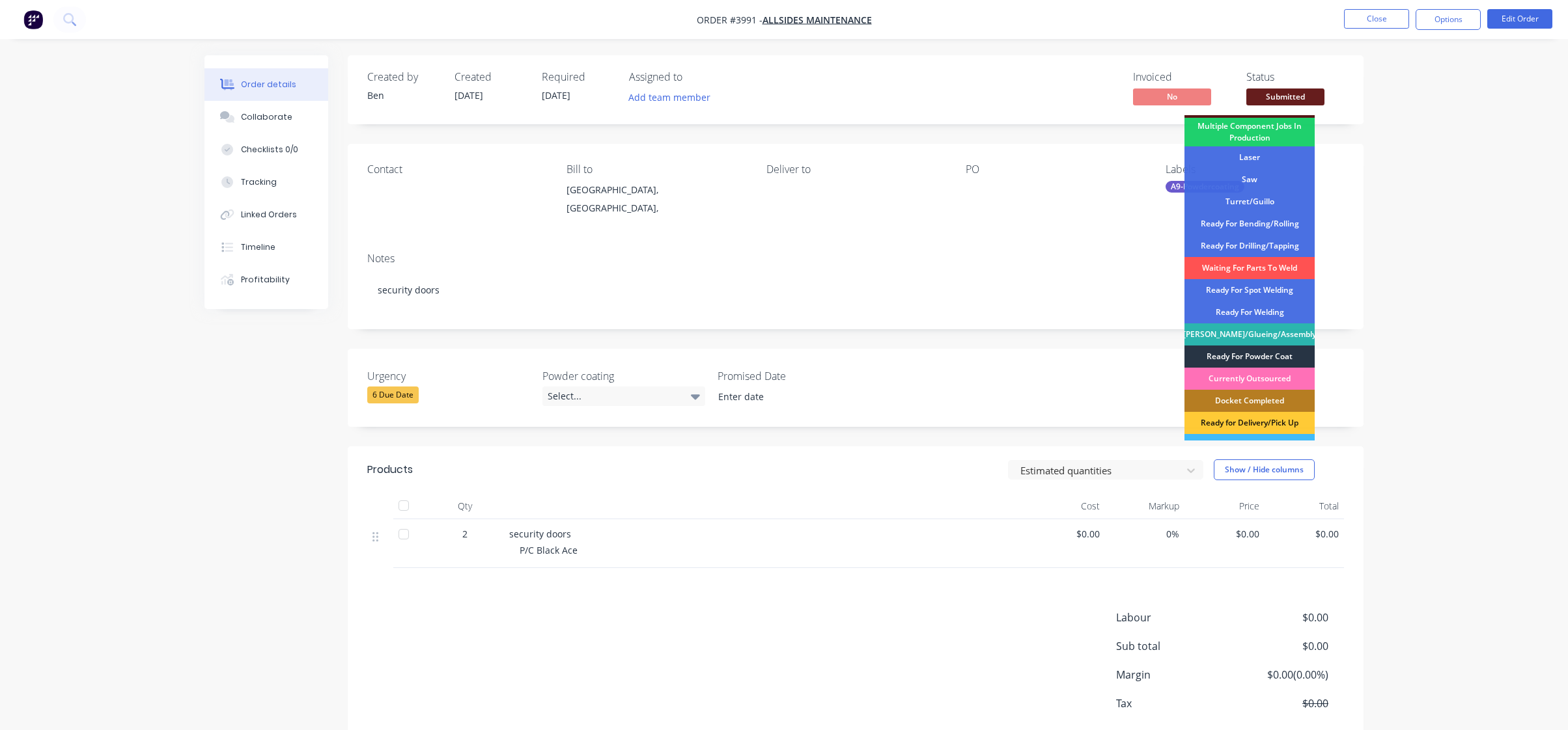
click at [1276, 357] on div "Ready For Powder Coat" at bounding box center [1250, 356] width 131 height 22
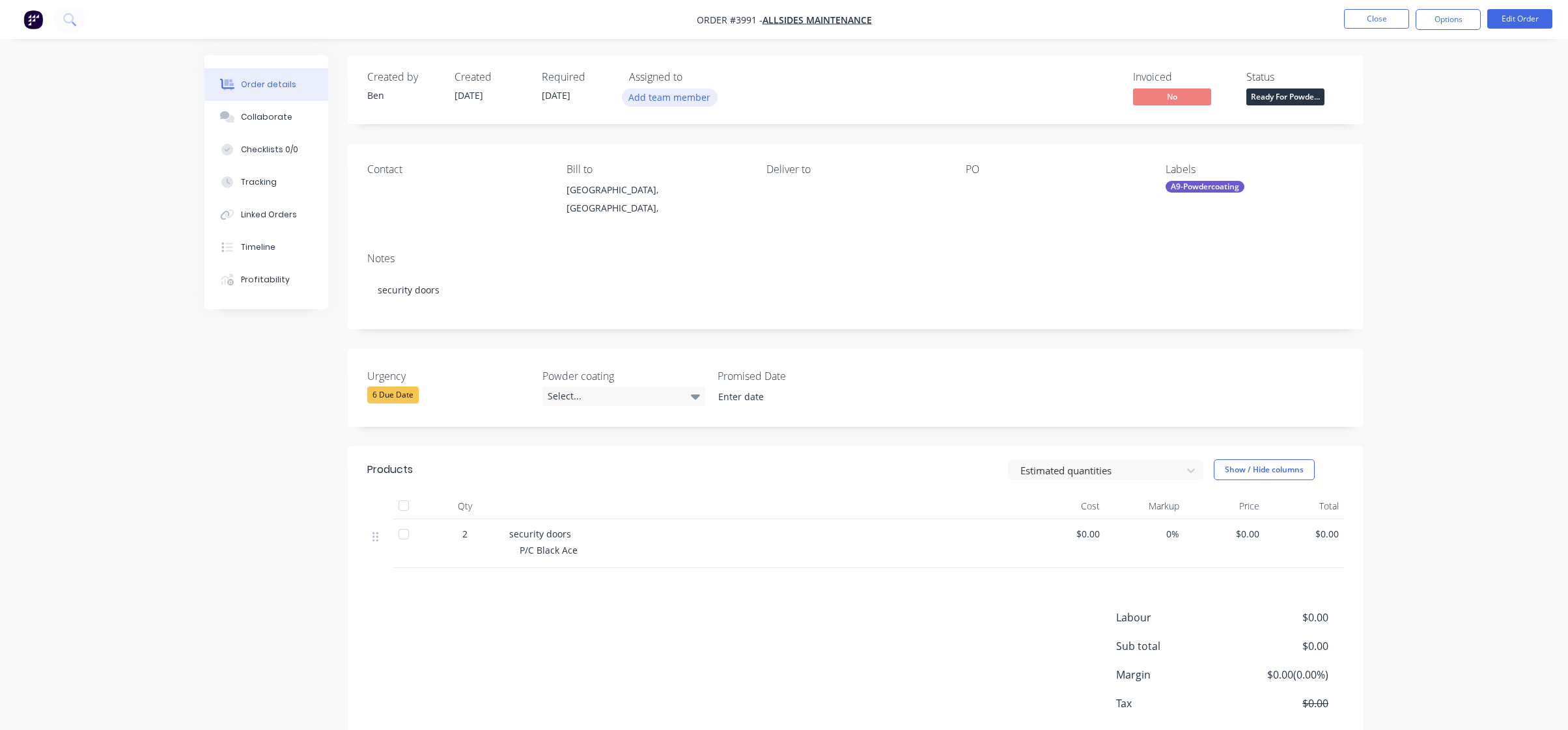
click at [666, 92] on button "Add team member" at bounding box center [670, 97] width 96 height 17
type input "pow"
click at [694, 193] on div "Powdercoating" at bounding box center [734, 196] width 131 height 14
click at [1071, 75] on div "Invoiced No Status Ready For Powde..." at bounding box center [1052, 90] width 585 height 38
click at [1420, 22] on button "Options" at bounding box center [1448, 19] width 65 height 21
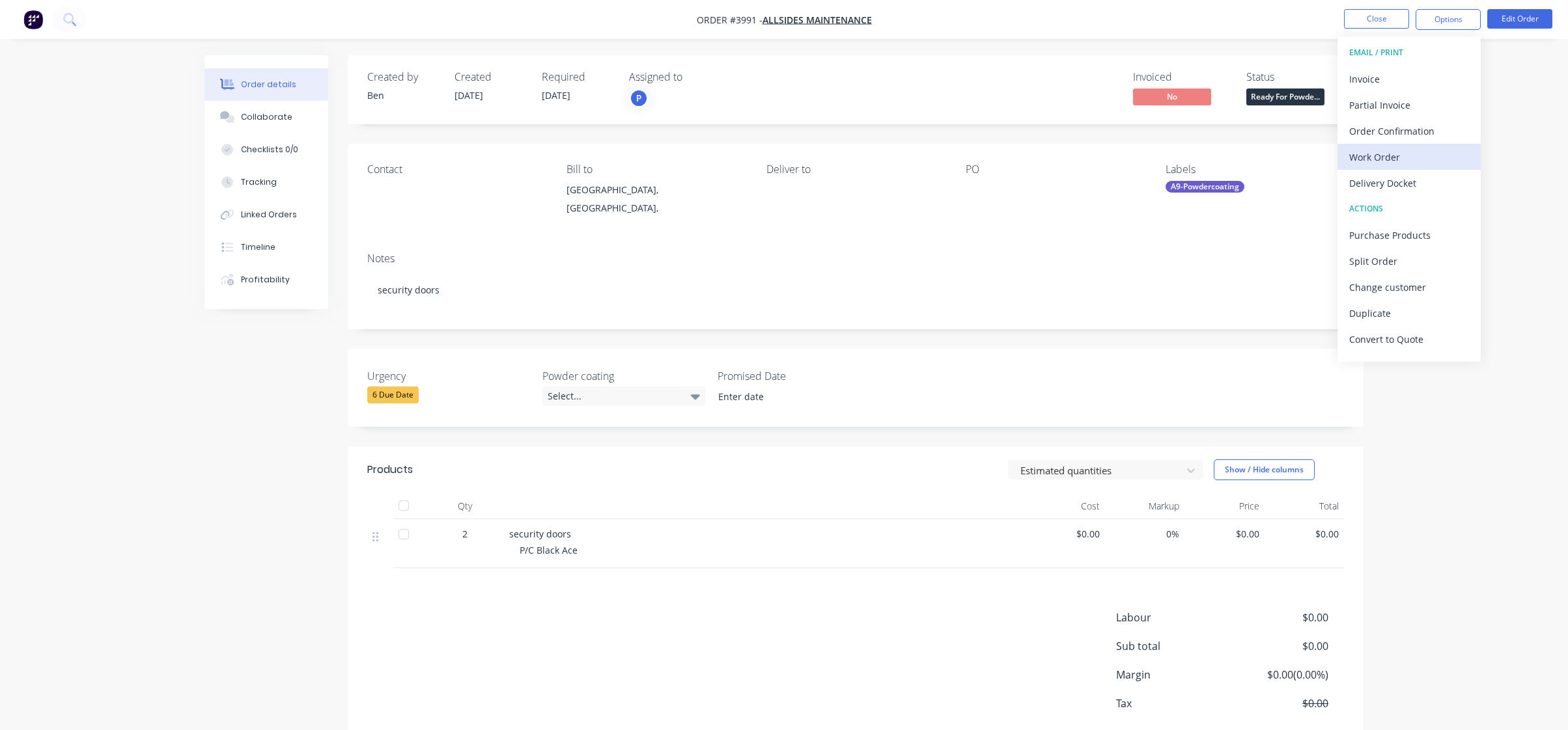
click at [1376, 166] on div "Work Order" at bounding box center [1410, 157] width 120 height 19
click at [1386, 138] on div "Without pricing" at bounding box center [1410, 131] width 120 height 19
click at [1049, 181] on div at bounding box center [1047, 190] width 163 height 18
click at [1379, 21] on button "Close" at bounding box center [1377, 19] width 65 height 19
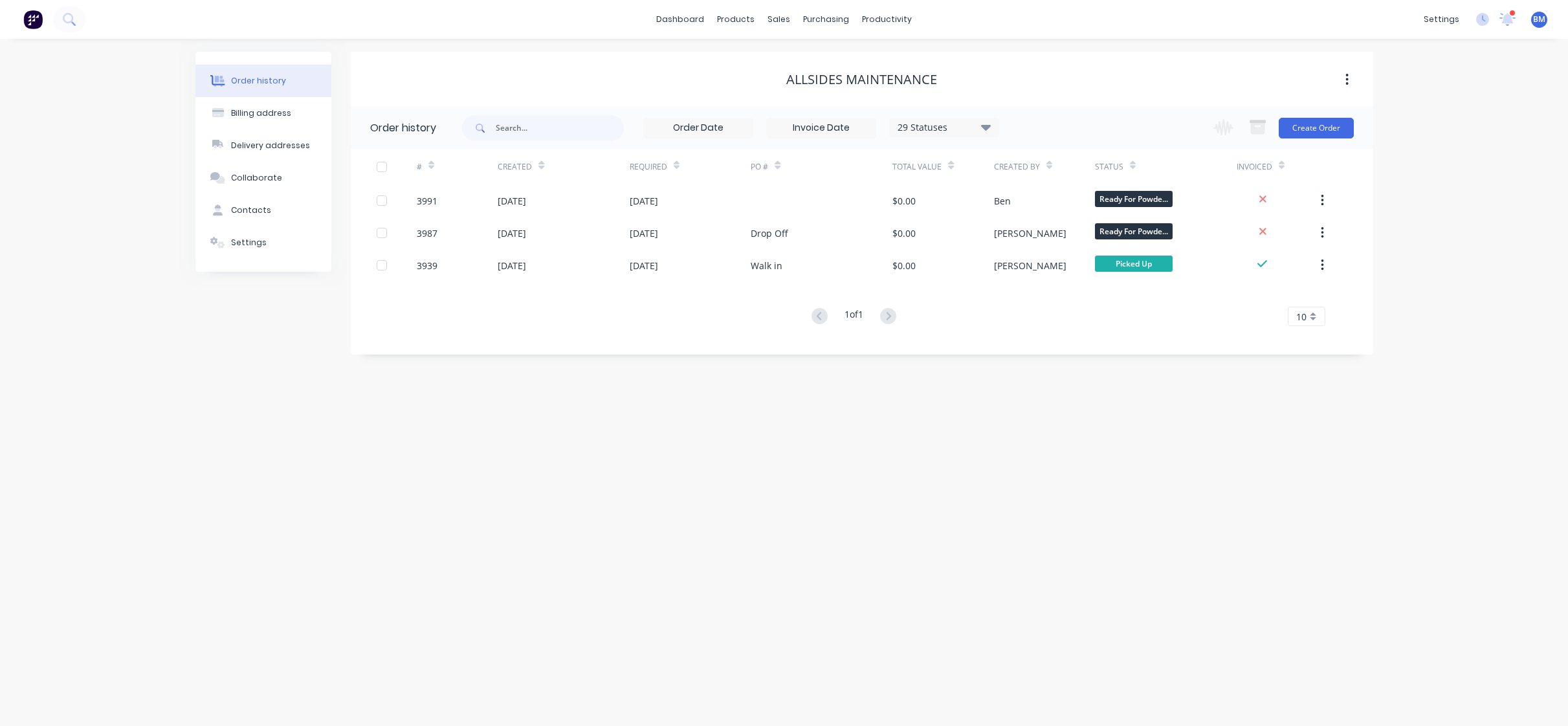
click at [32, 15] on img at bounding box center [32, 19] width 19 height 19
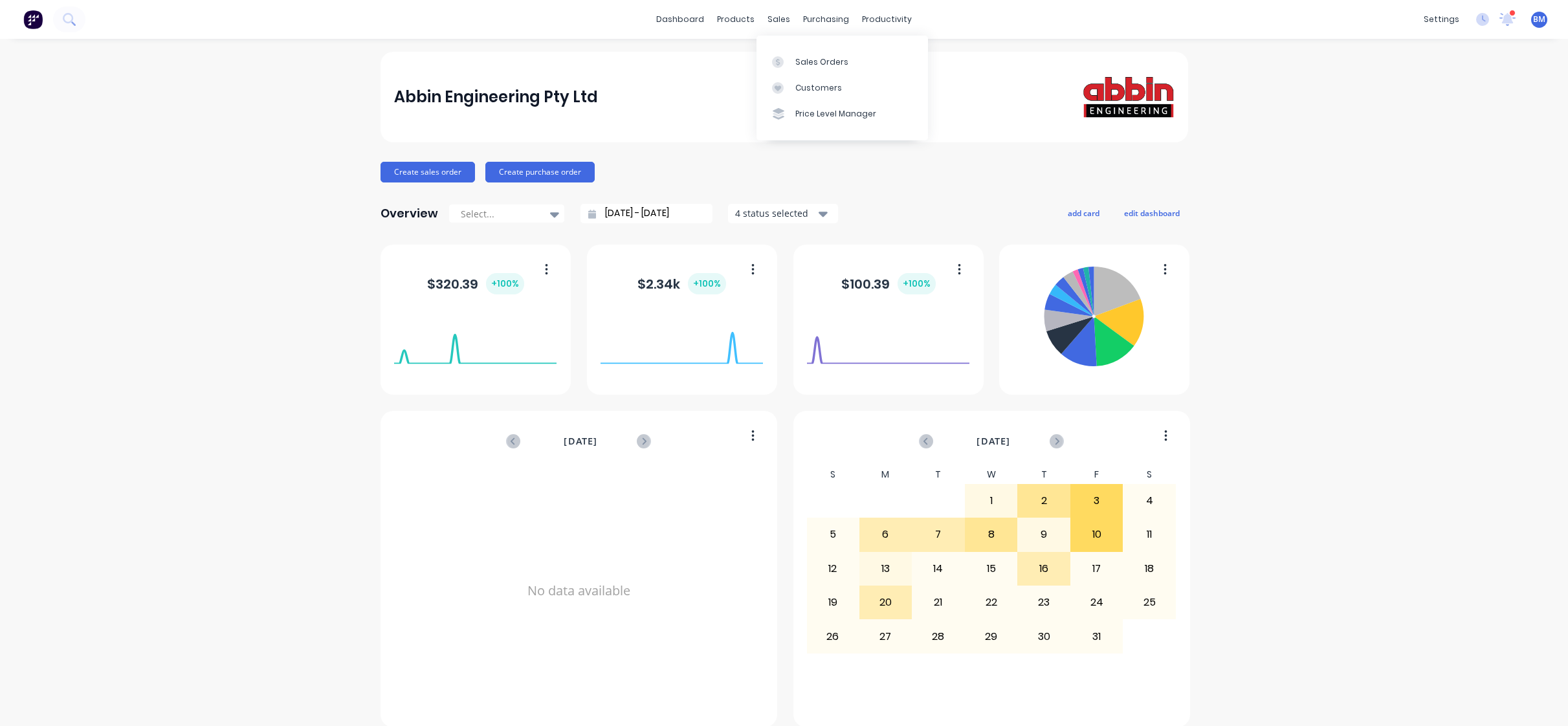
drag, startPoint x: 784, startPoint y: 13, endPoint x: 787, endPoint y: 44, distance: 31.1
click at [784, 13] on div "sales" at bounding box center [779, 19] width 36 height 19
click at [789, 54] on link "Sales Orders" at bounding box center [842, 61] width 171 height 26
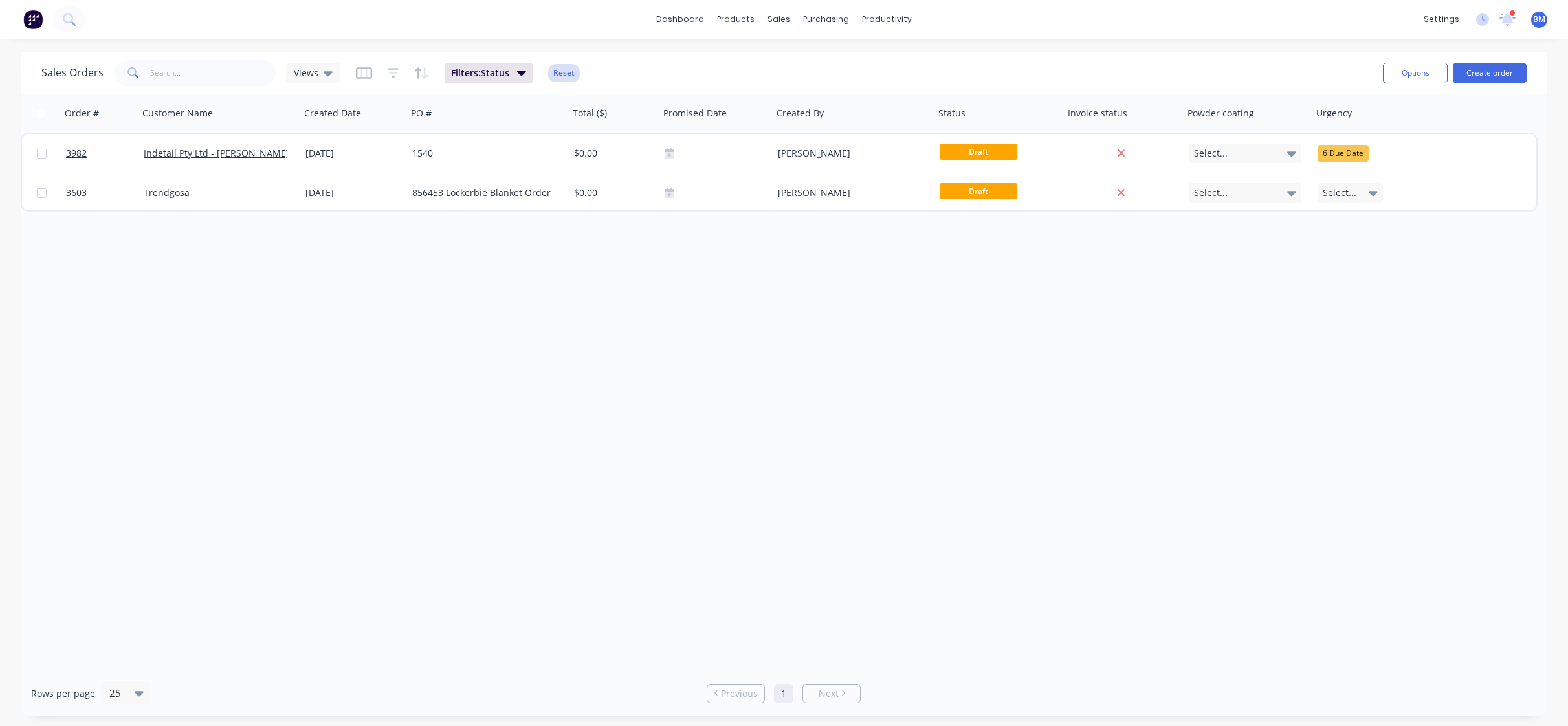
click at [554, 75] on button "Reset" at bounding box center [564, 73] width 32 height 18
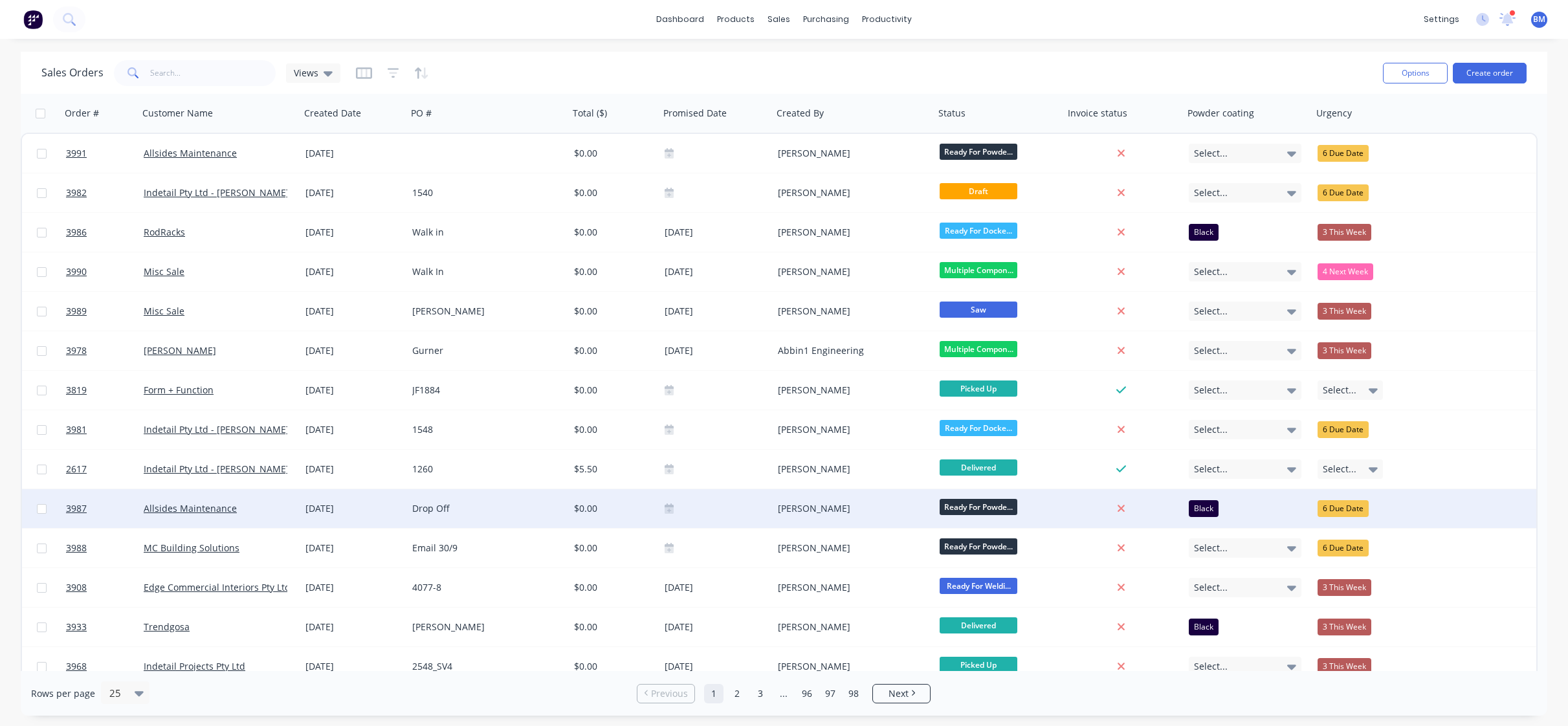
click at [277, 508] on div "Allsides Maintenance" at bounding box center [215, 509] width 144 height 13
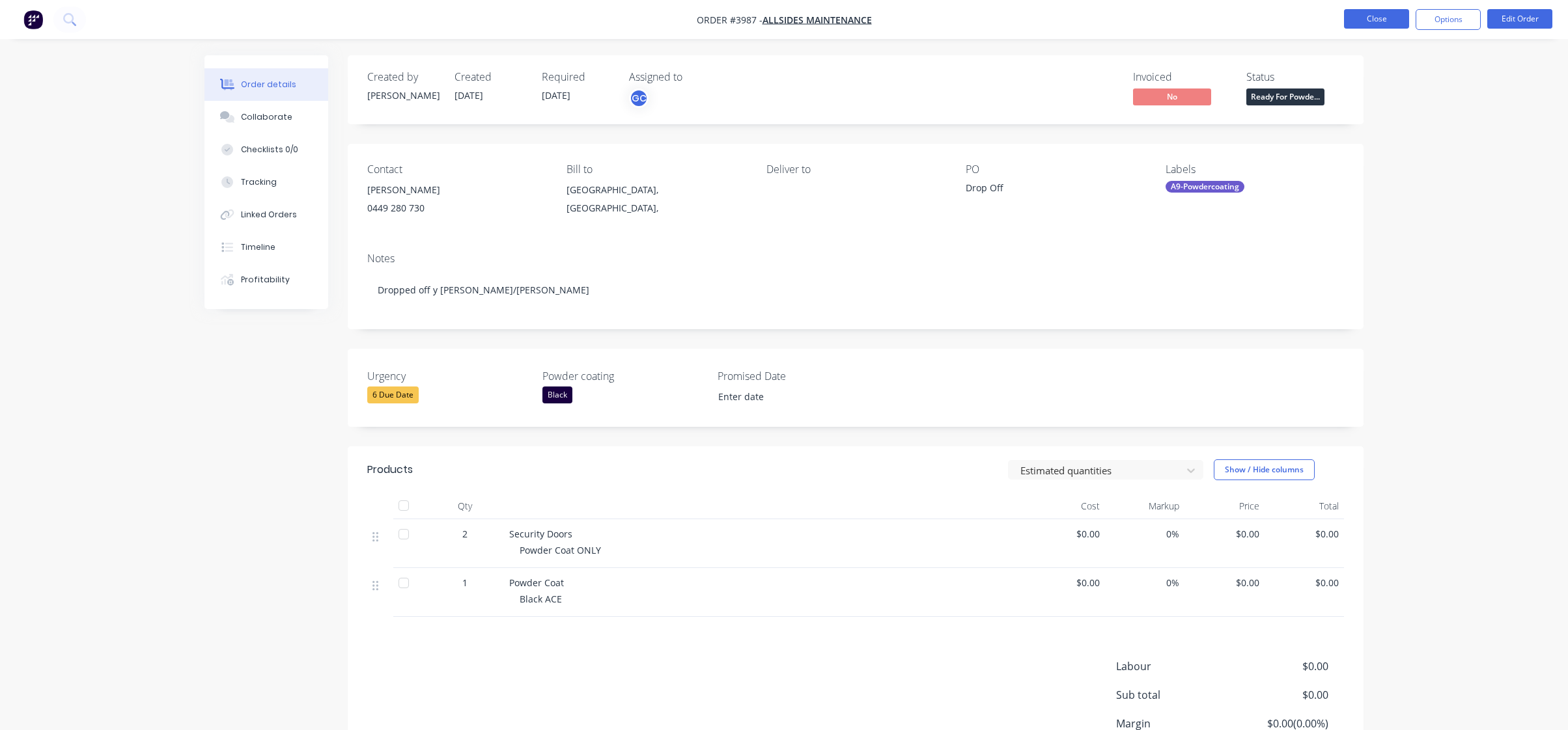
click at [1380, 23] on button "Close" at bounding box center [1377, 19] width 65 height 19
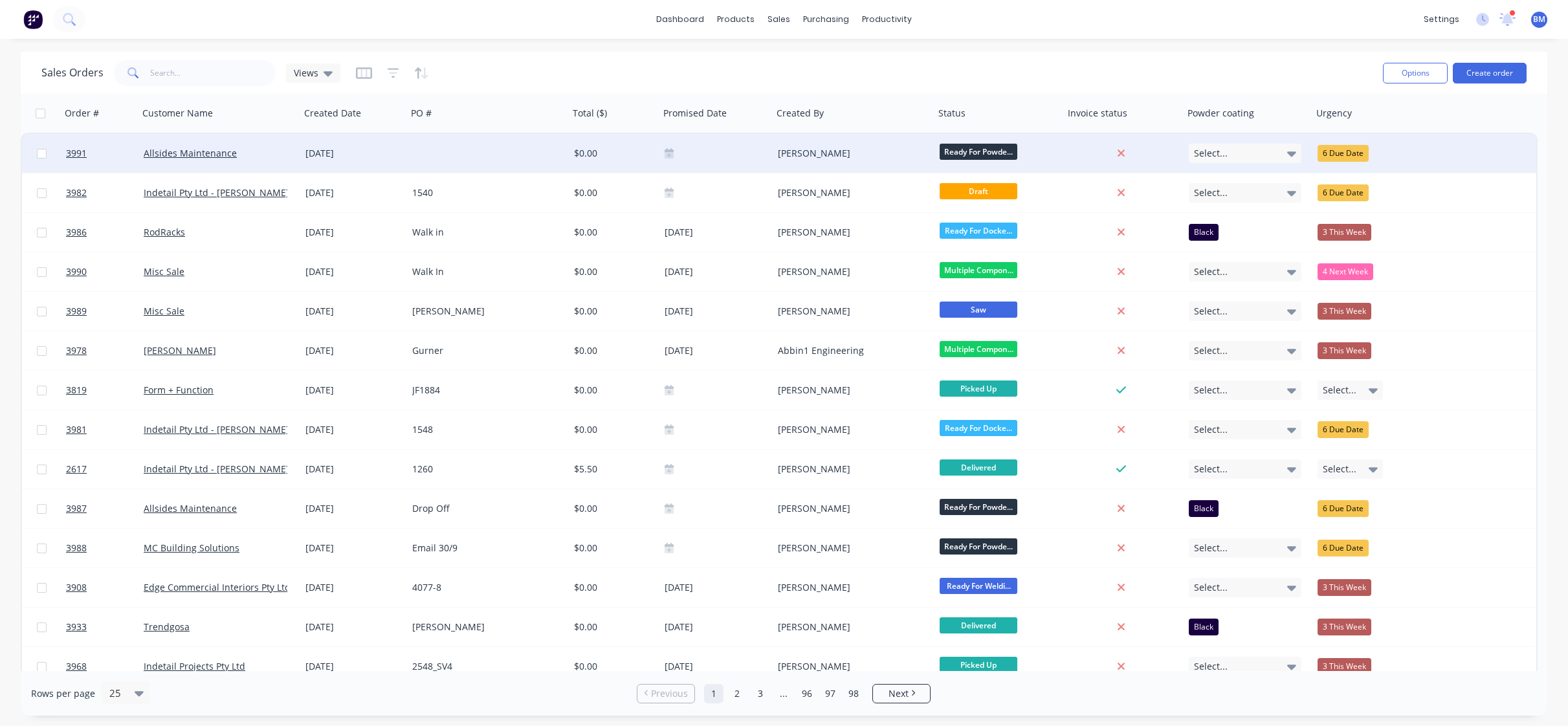
click at [1125, 157] on div at bounding box center [1121, 154] width 104 height 12
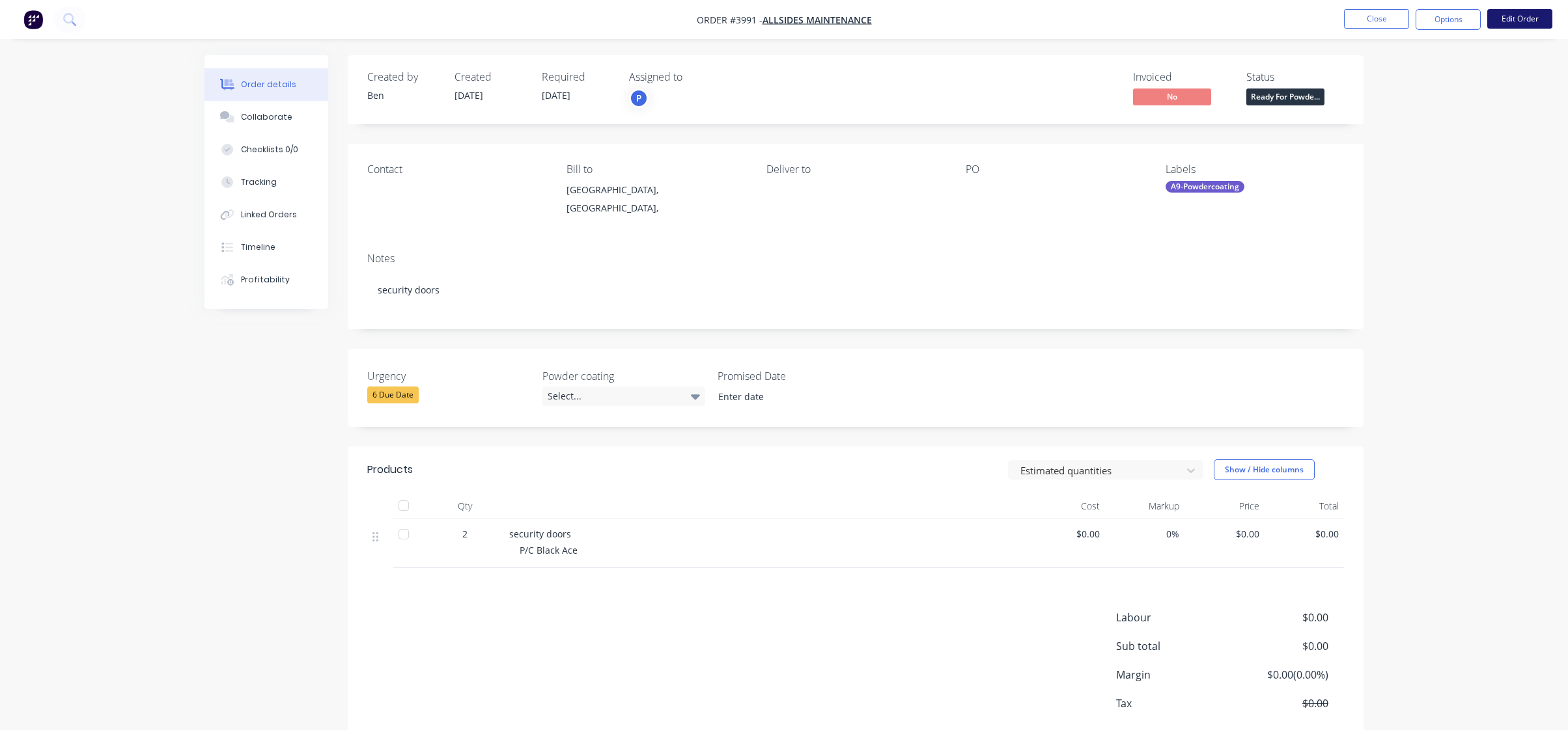
click at [1539, 21] on button "Edit Order" at bounding box center [1520, 19] width 65 height 19
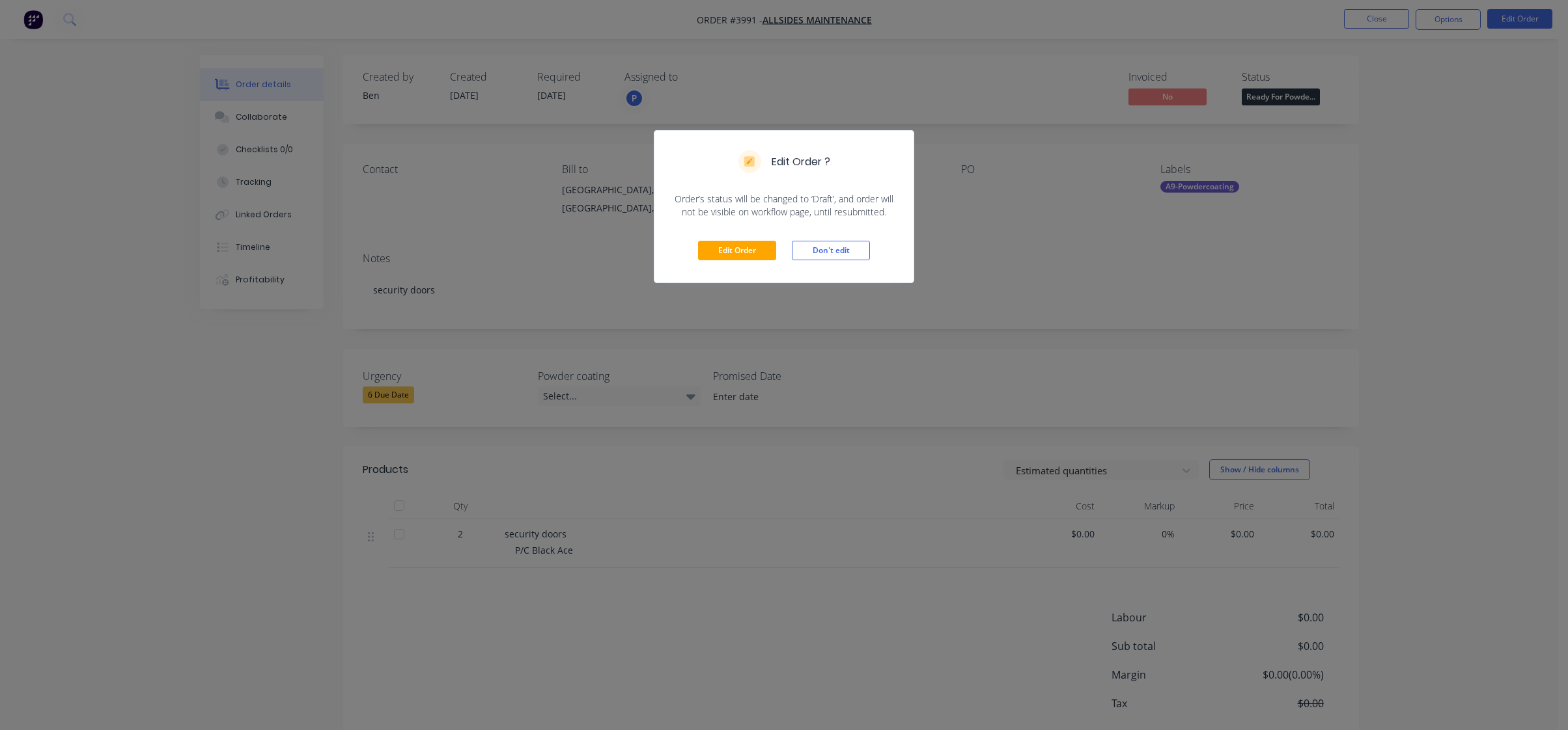
click at [764, 239] on div "Edit Order Don't edit" at bounding box center [784, 251] width 259 height 64
click at [758, 250] on button "Edit Order" at bounding box center [737, 250] width 78 height 19
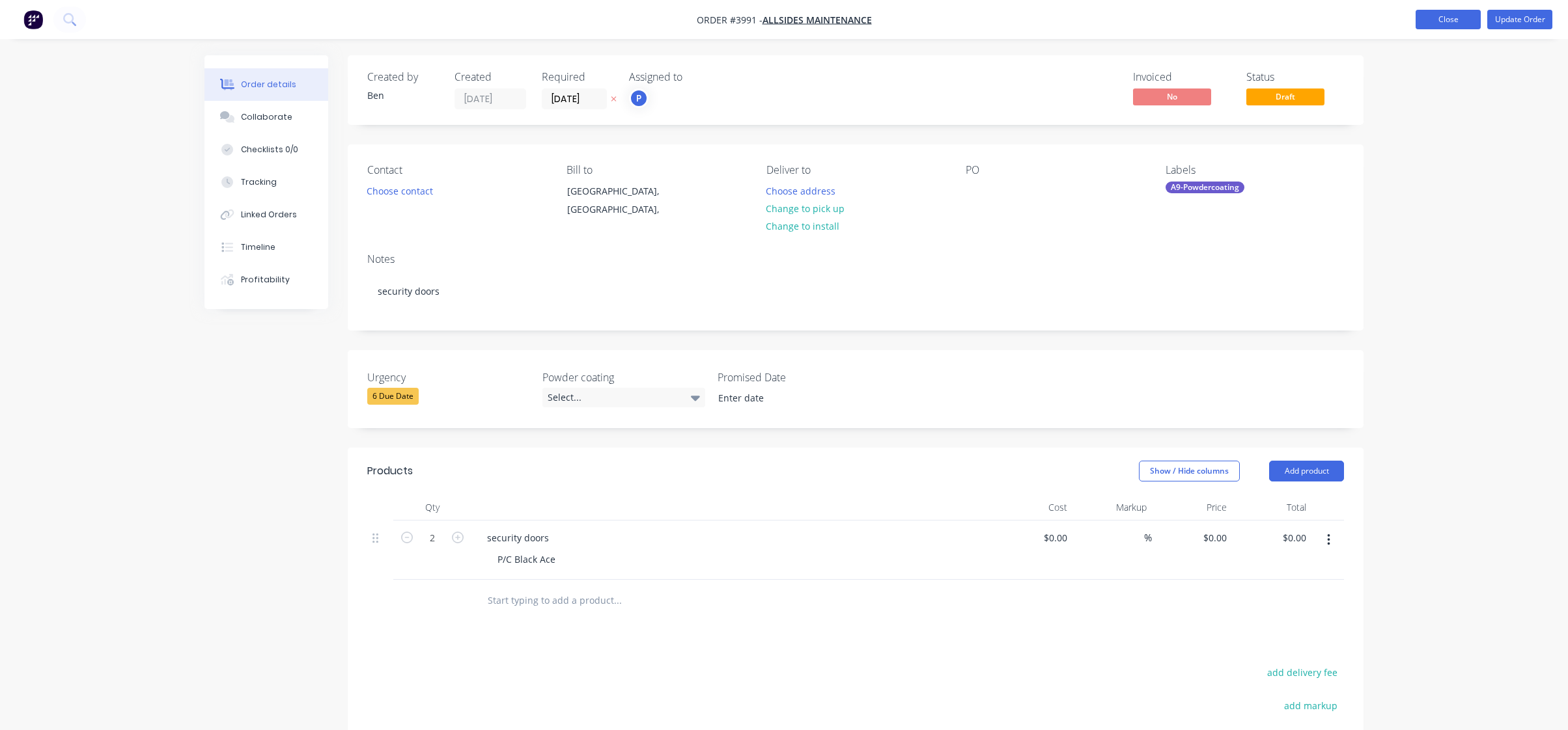
click at [1456, 14] on button "Close" at bounding box center [1448, 19] width 65 height 19
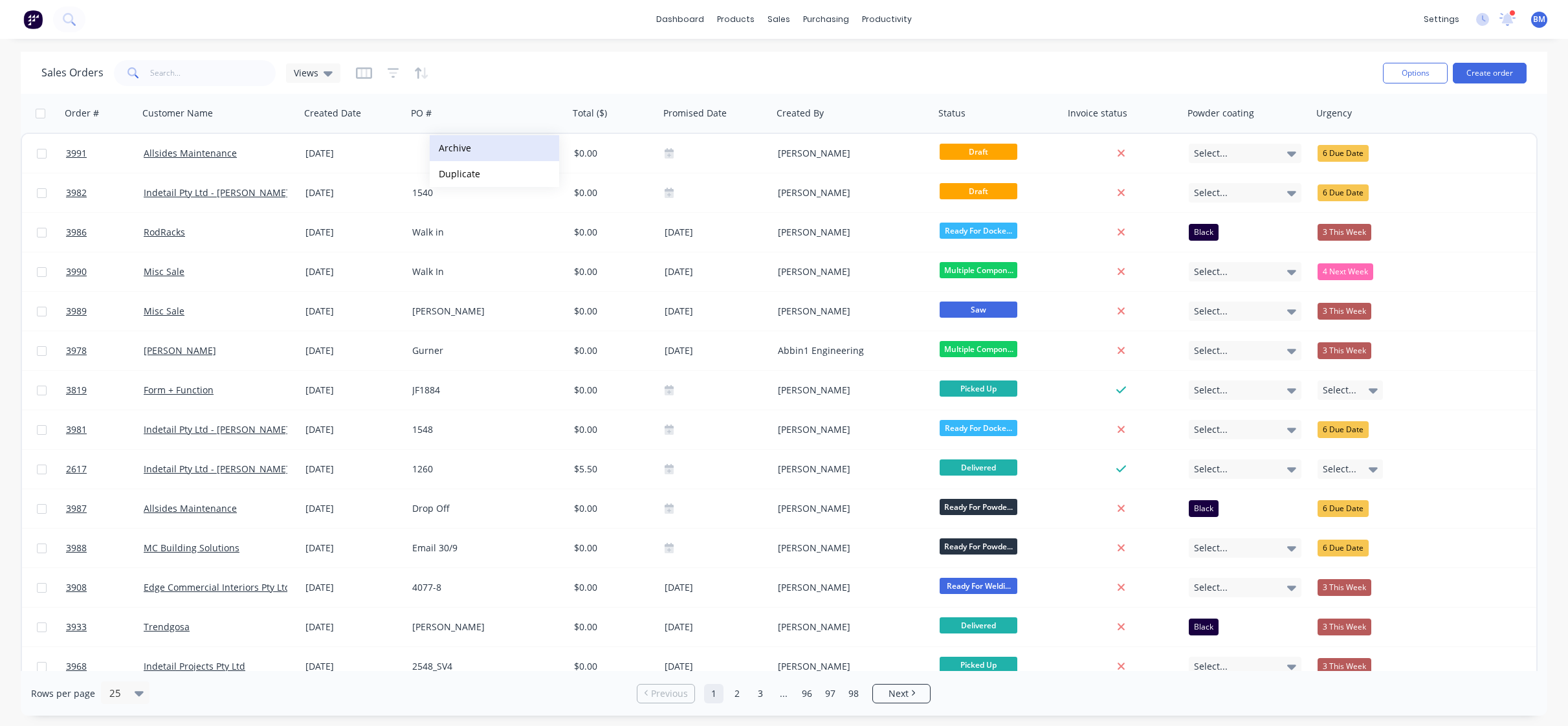
click at [484, 153] on button "Archive" at bounding box center [494, 148] width 130 height 26
